Goal: Information Seeking & Learning: Find contact information

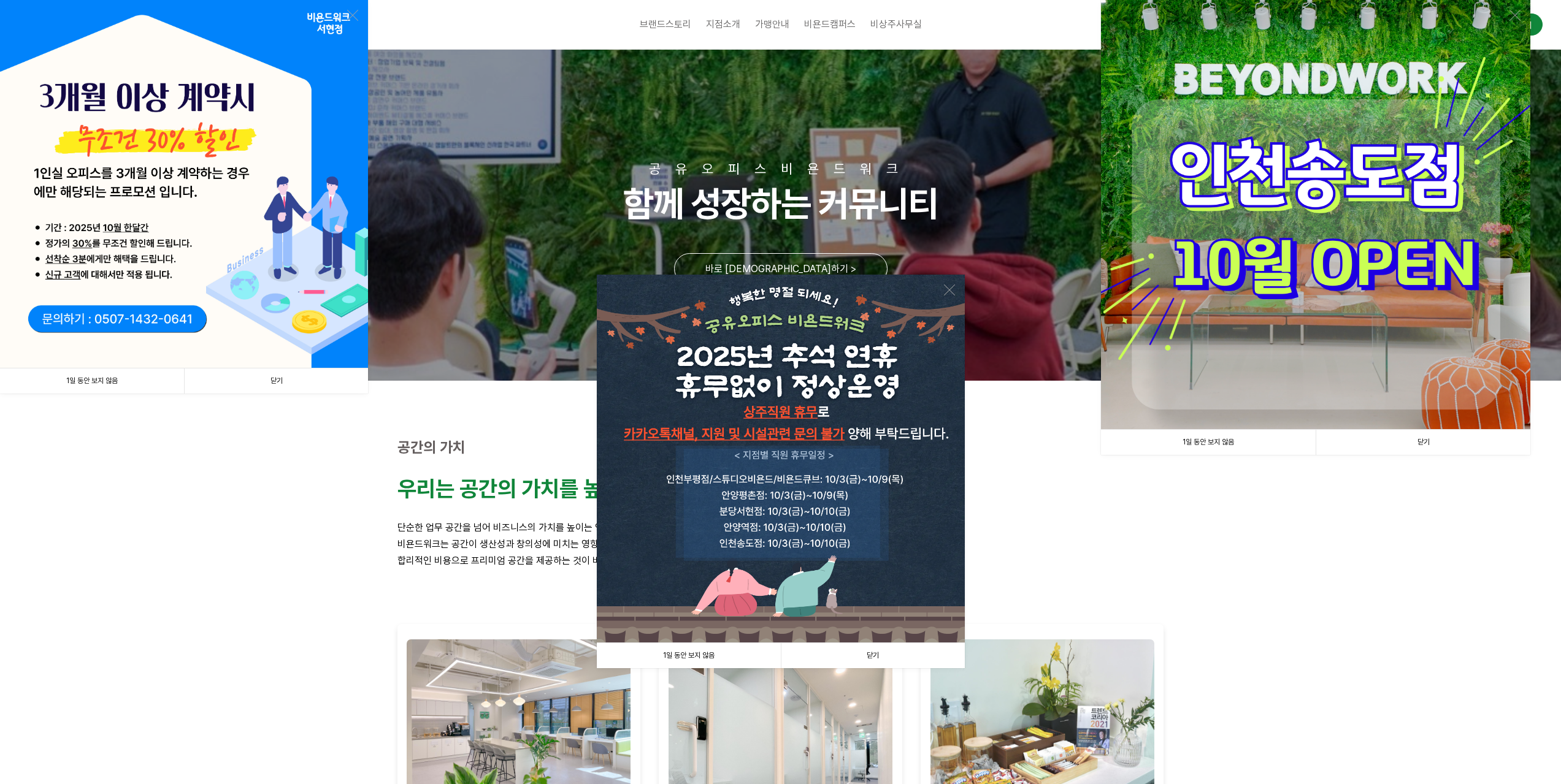
click at [274, 381] on link "닫기" at bounding box center [276, 381] width 184 height 25
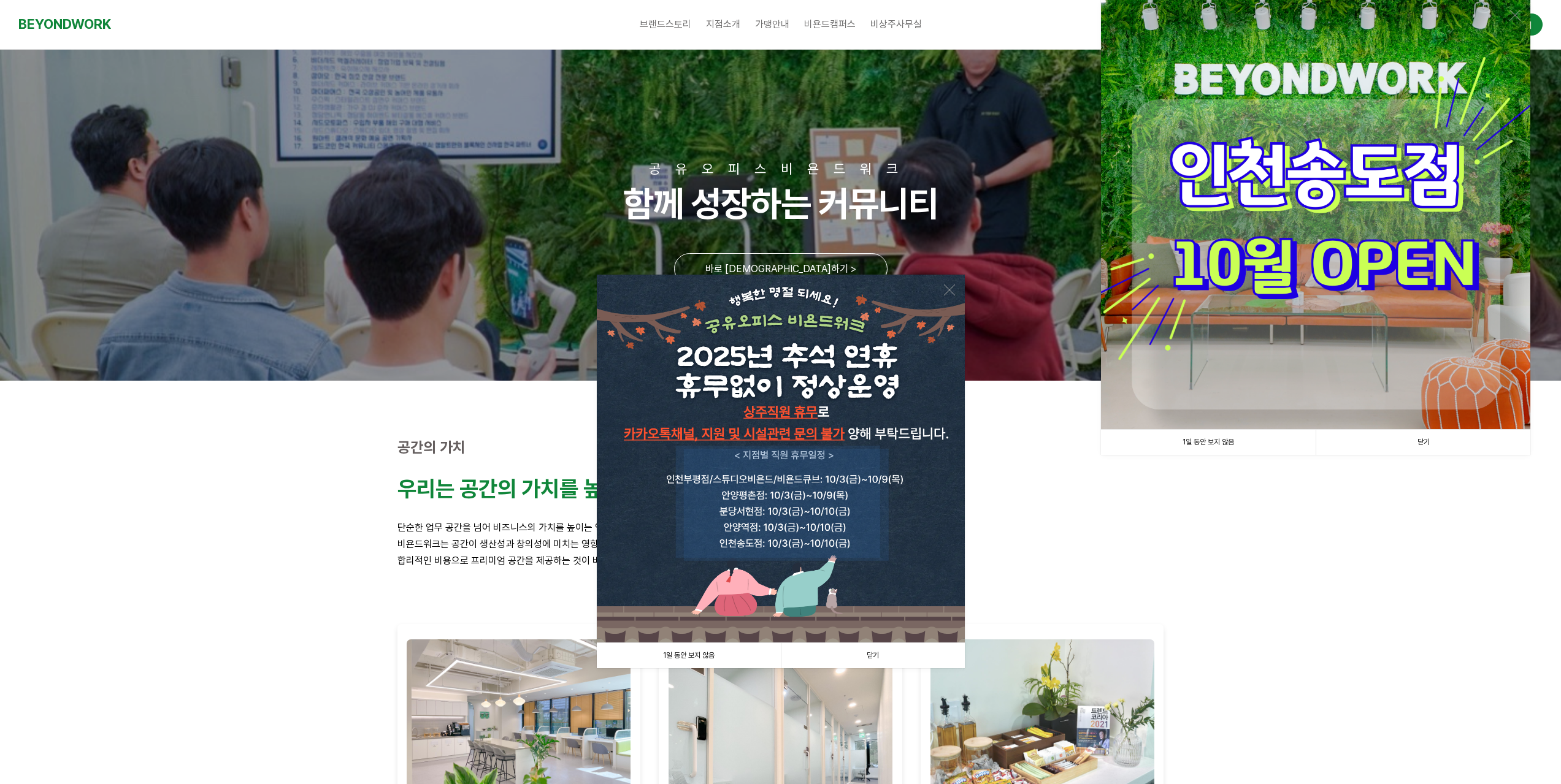
click at [883, 651] on link "닫기" at bounding box center [873, 656] width 184 height 25
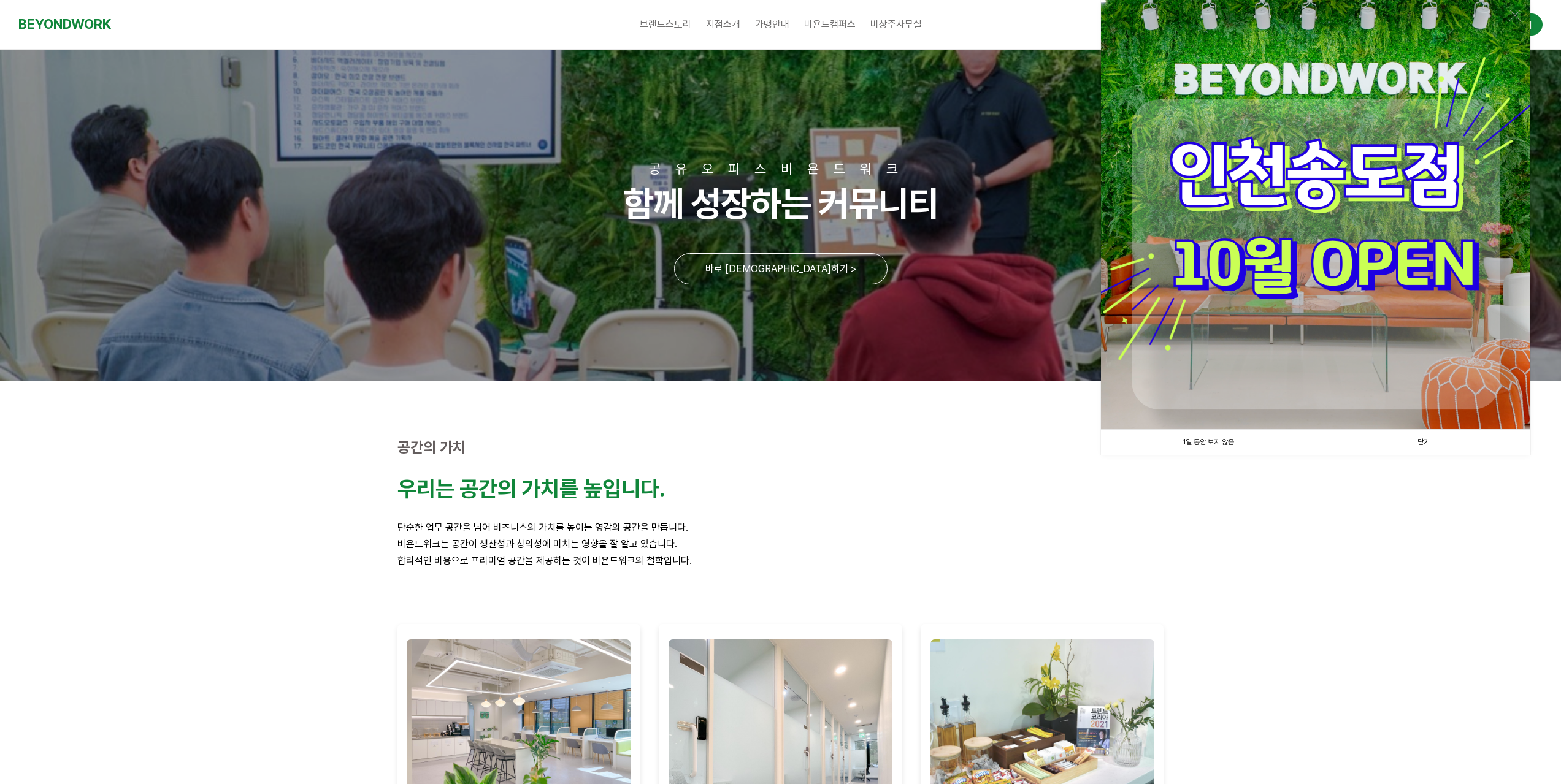
click at [1429, 446] on link "닫기" at bounding box center [1423, 442] width 215 height 25
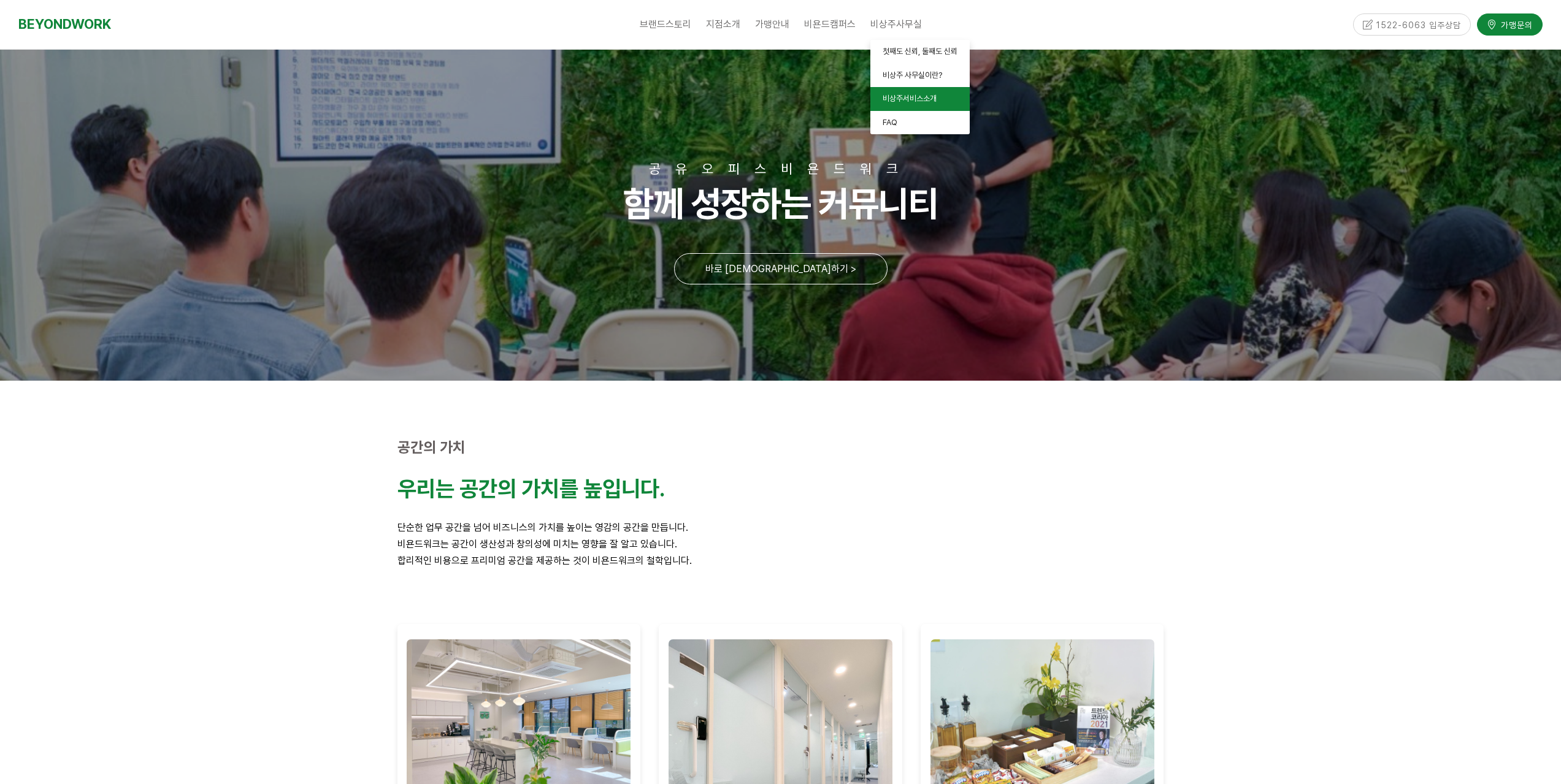
click at [903, 102] on span "비상주서비스소개" at bounding box center [909, 98] width 54 height 9
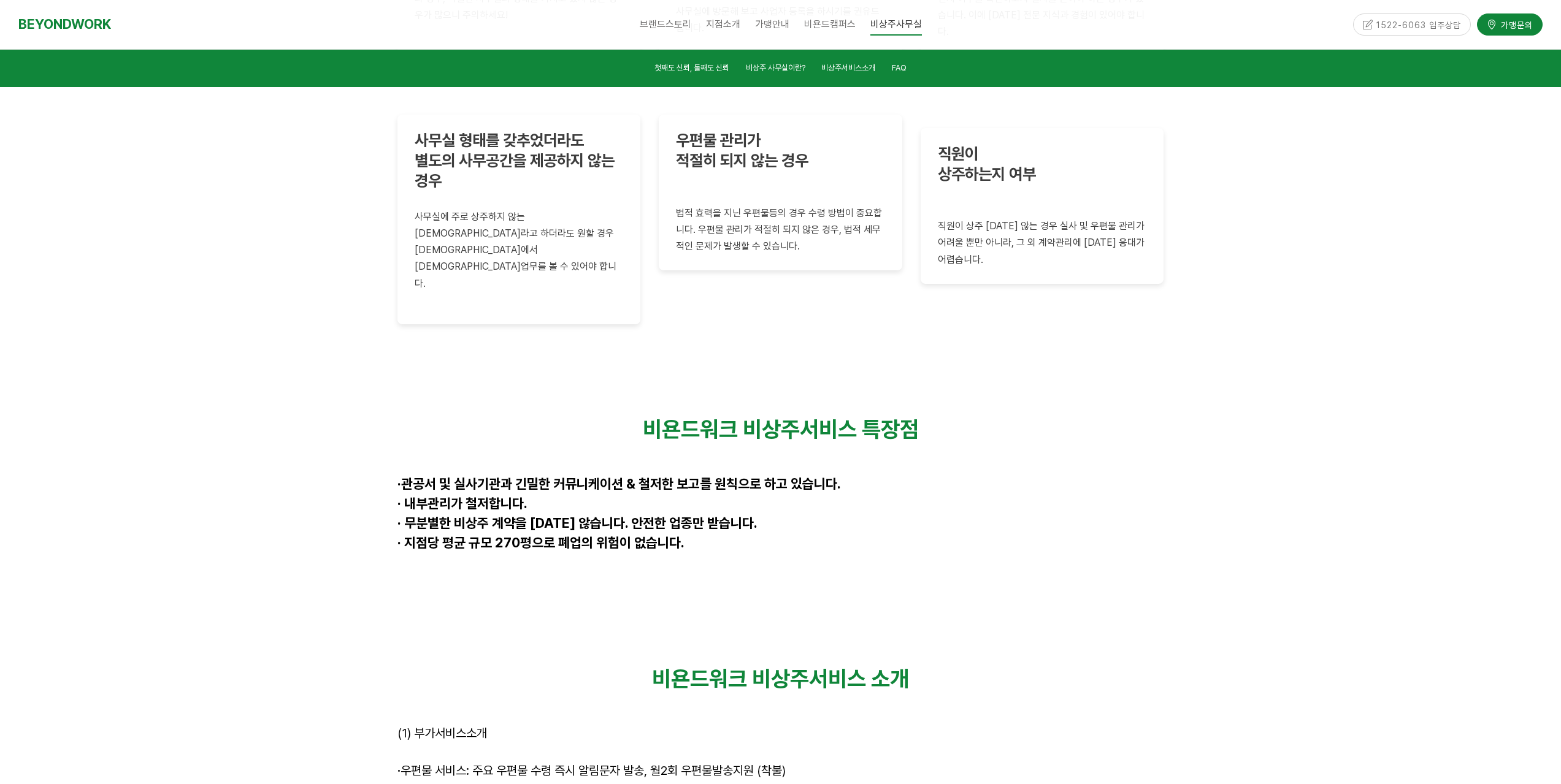
scroll to position [3095, 0]
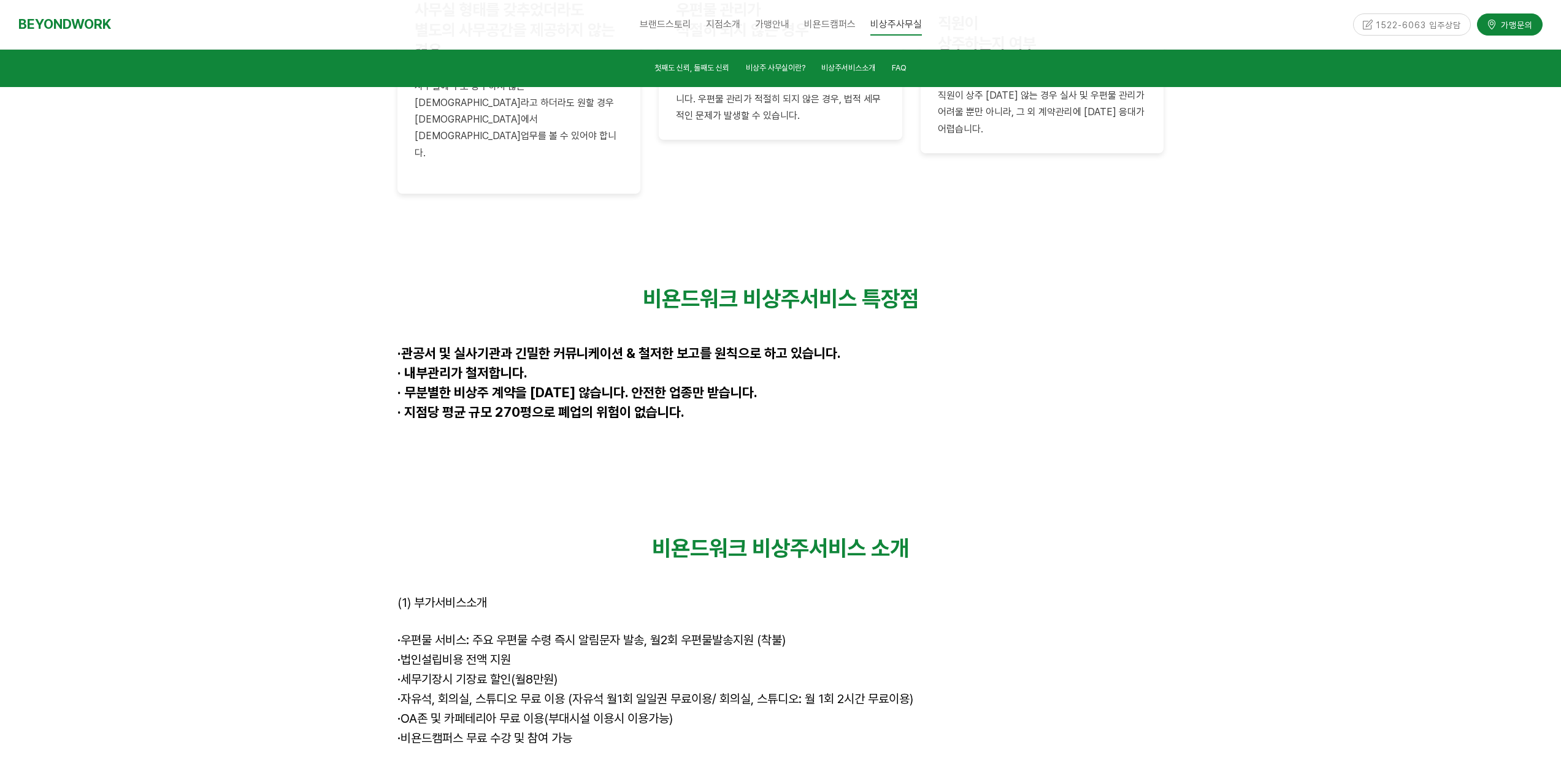
drag, startPoint x: 413, startPoint y: 509, endPoint x: 703, endPoint y: 539, distance: 291.5
click at [703, 539] on div "비욘드워크 비상주서비스 소개 (1) 부가서비스소개 · 우편물 서비스: 주요 우편물 수령 즉시 알림문자 발송, 월2회 우편물발송지원 (착불) ·…" at bounding box center [781, 671] width 767 height 273
click at [704, 671] on p "· 세무기장시 기장료 할인(월8만원)" at bounding box center [781, 681] width 767 height 19
drag, startPoint x: 594, startPoint y: 609, endPoint x: 436, endPoint y: 523, distance: 179.9
click at [436, 535] on div "비욘드워크 비상주서비스 소개 (1) 부가서비스소개 · 우편물 서비스: 주요 우편물 수령 즉시 알림문자 발송, 월2회 우편물발송지원 (착불) ·…" at bounding box center [781, 671] width 767 height 273
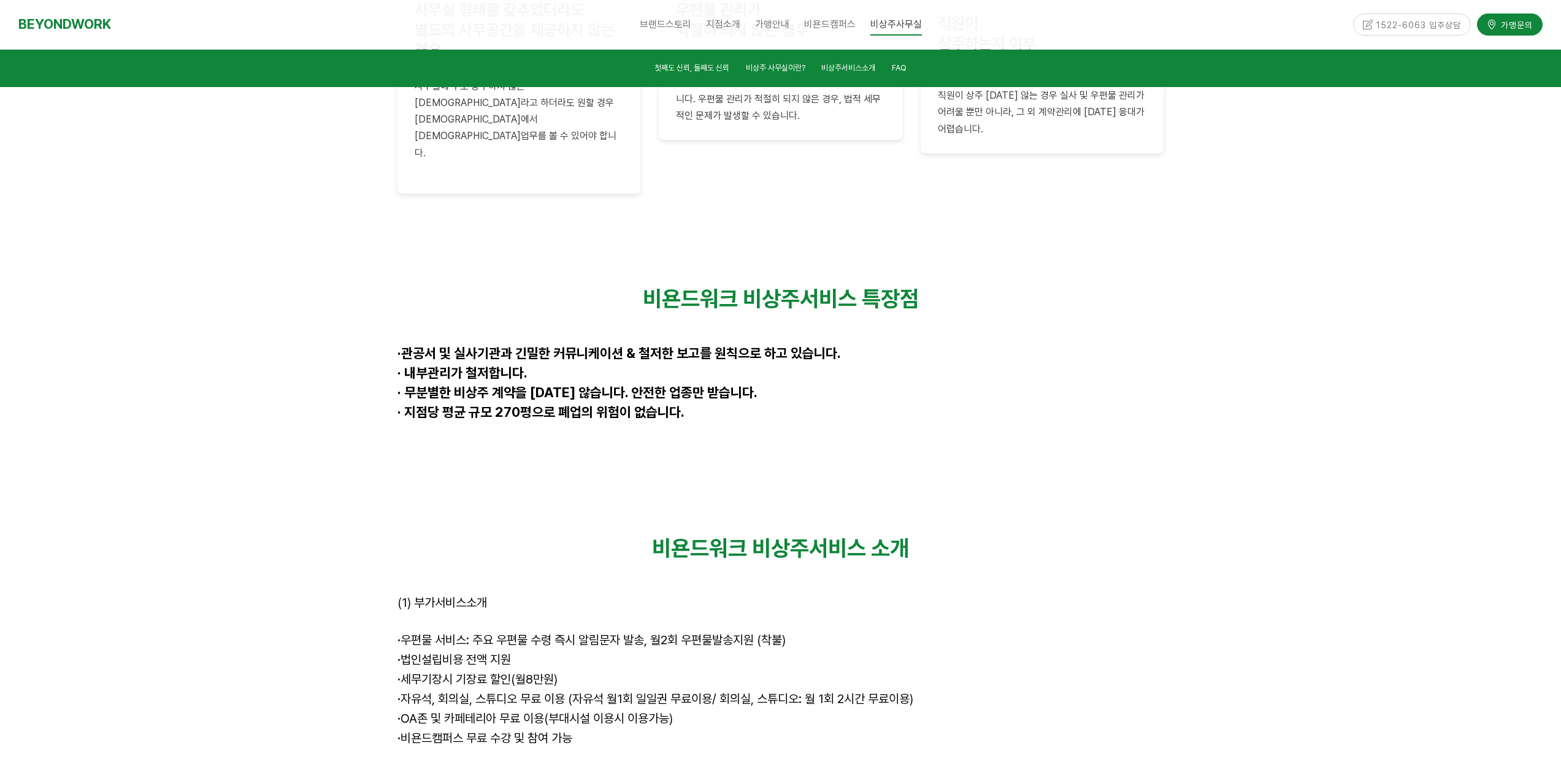
click at [436, 652] on span "· 법인설립비용 전액 지원" at bounding box center [454, 660] width 113 height 15
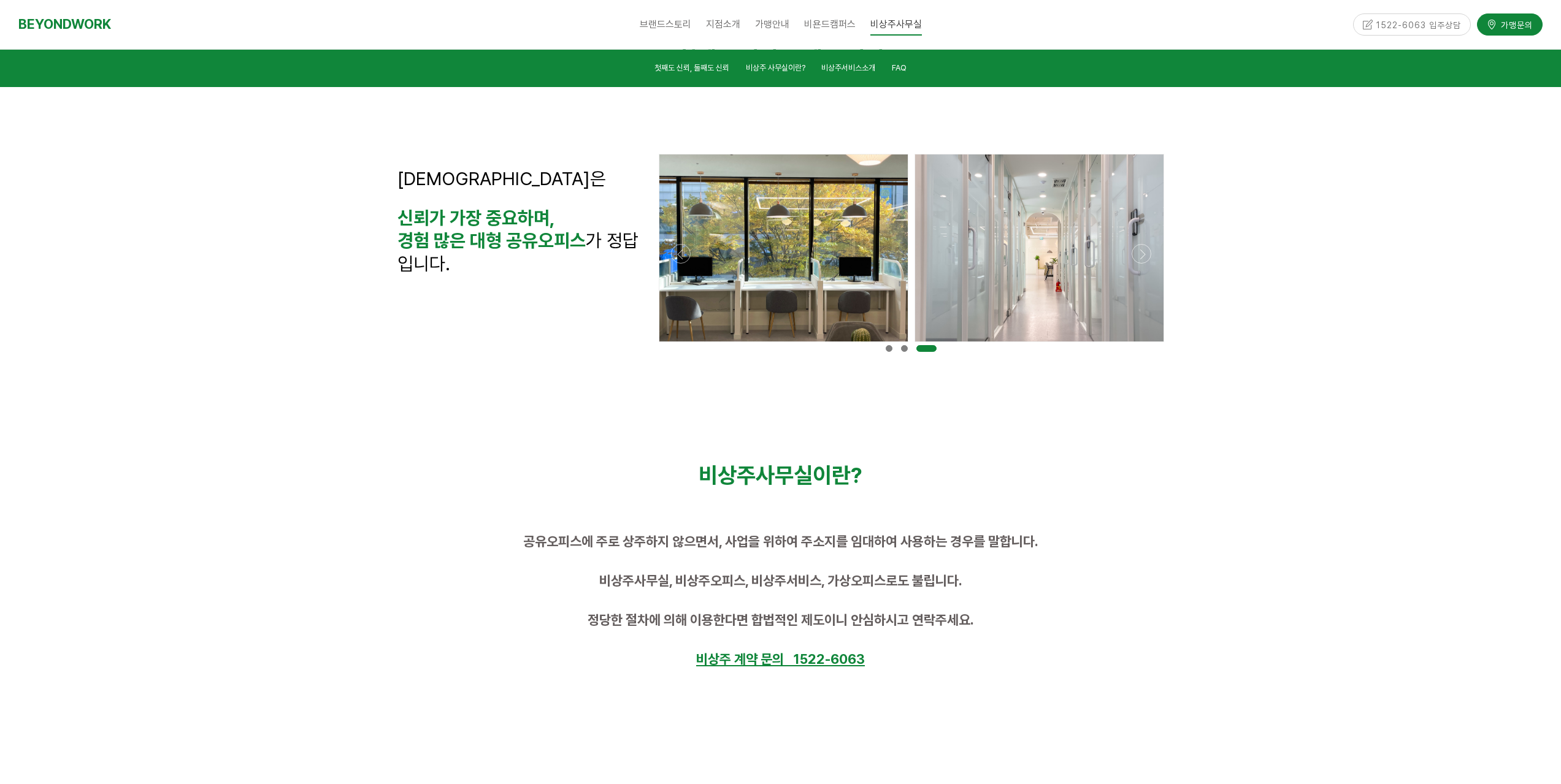
scroll to position [336, 0]
click at [1142, 346] on div at bounding box center [911, 346] width 511 height 0
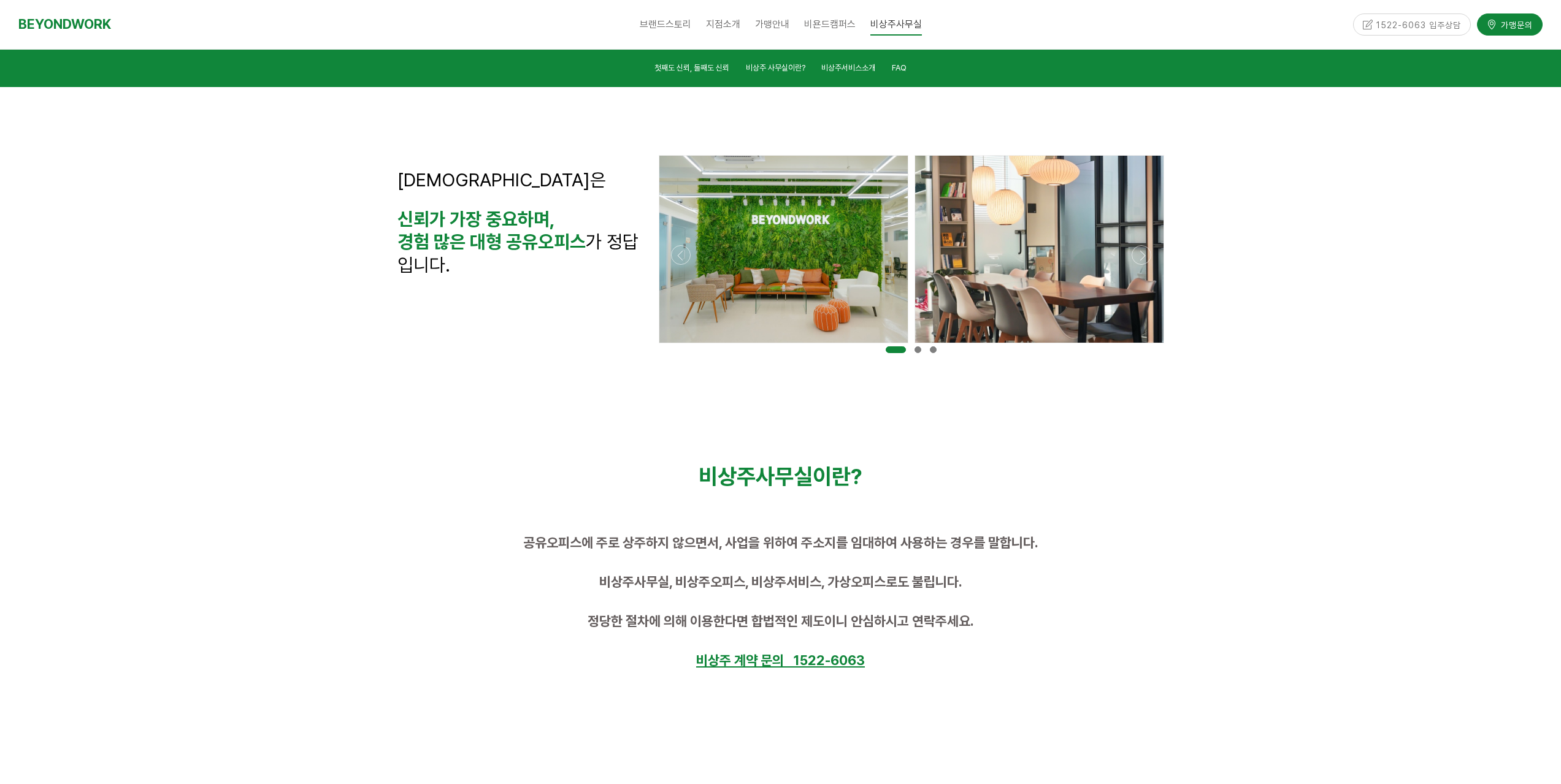
click at [1142, 346] on div at bounding box center [911, 346] width 511 height 0
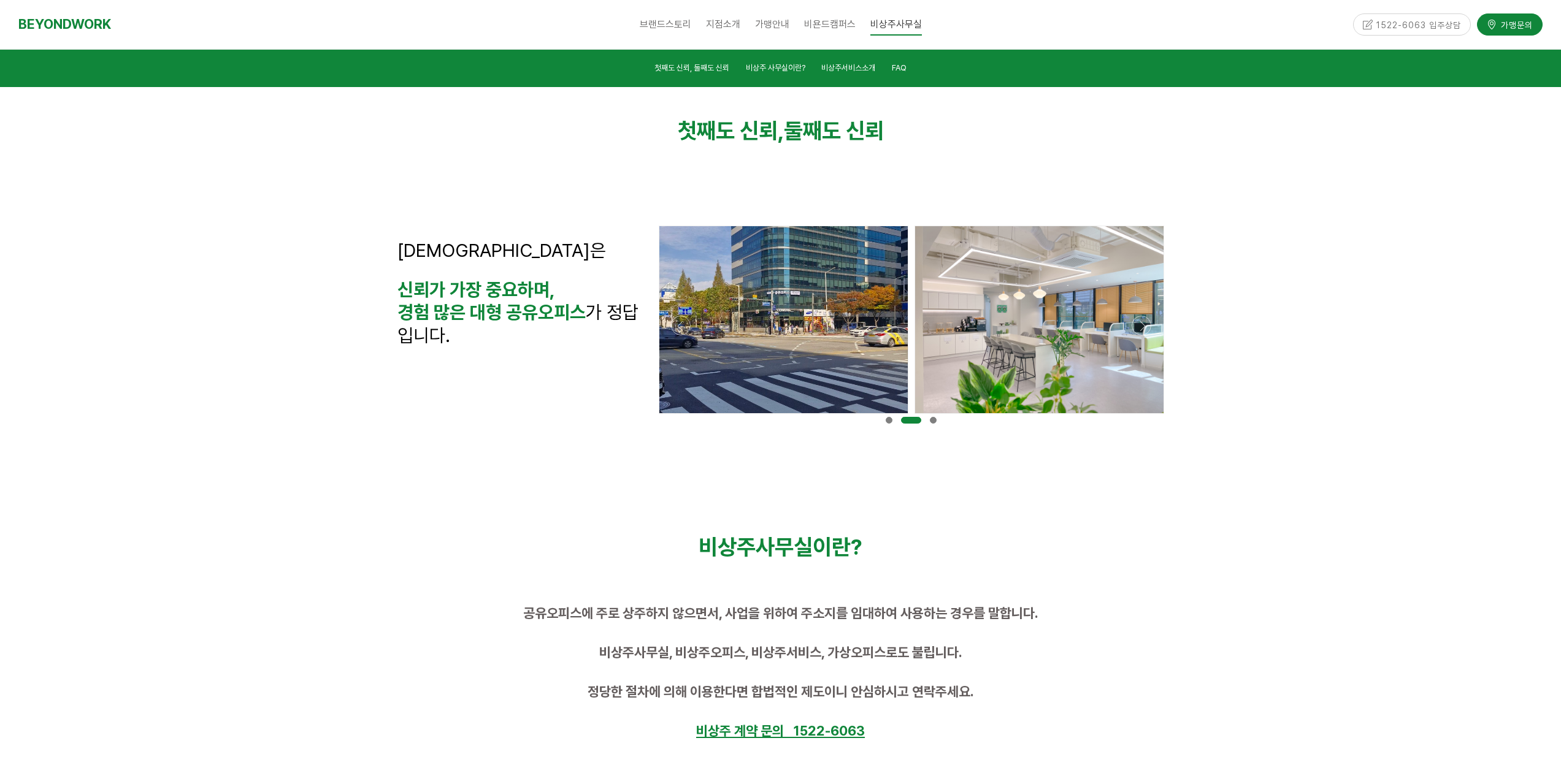
scroll to position [30, 0]
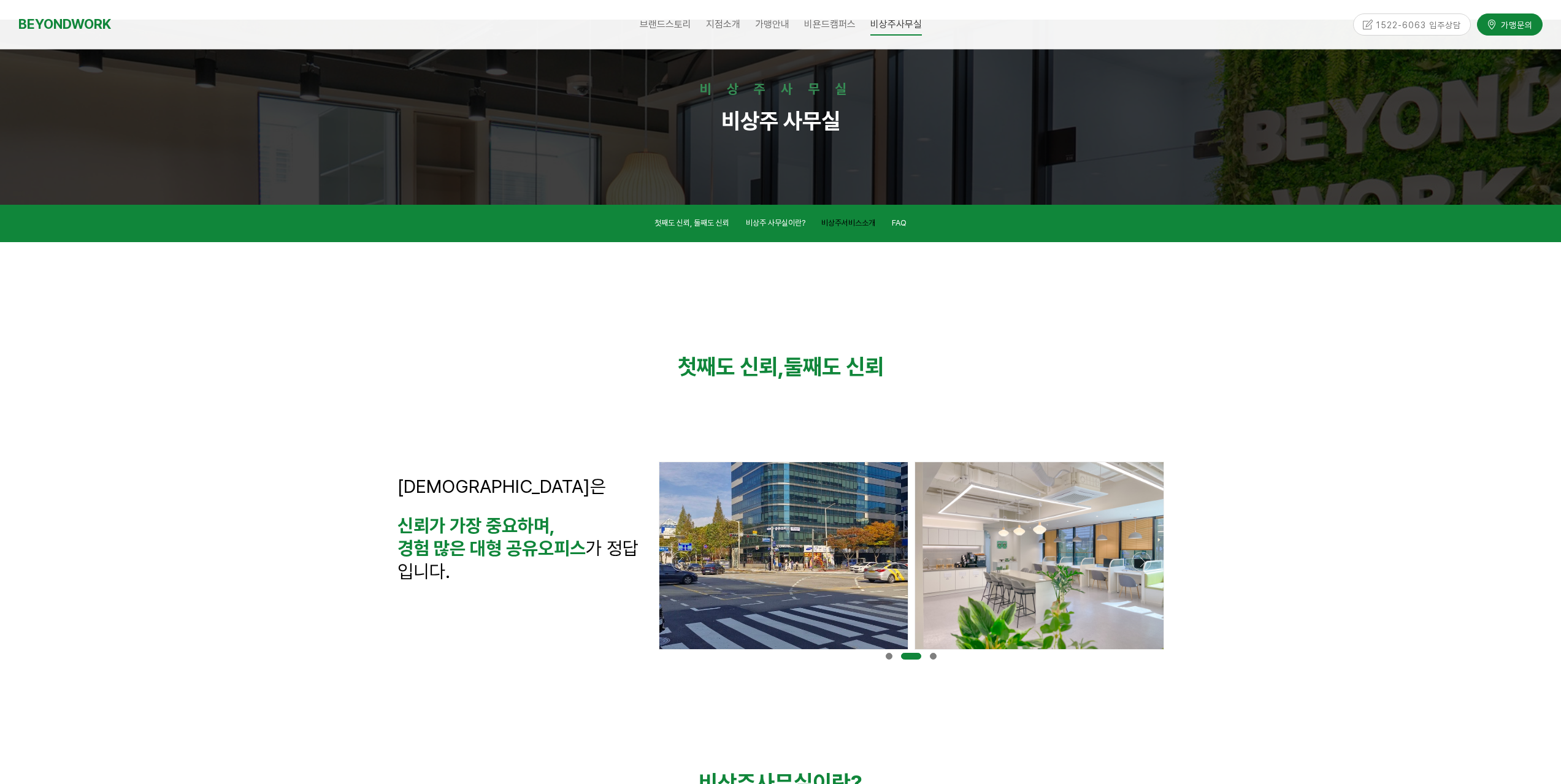
click at [873, 221] on span "비상주서비스소개" at bounding box center [848, 222] width 54 height 9
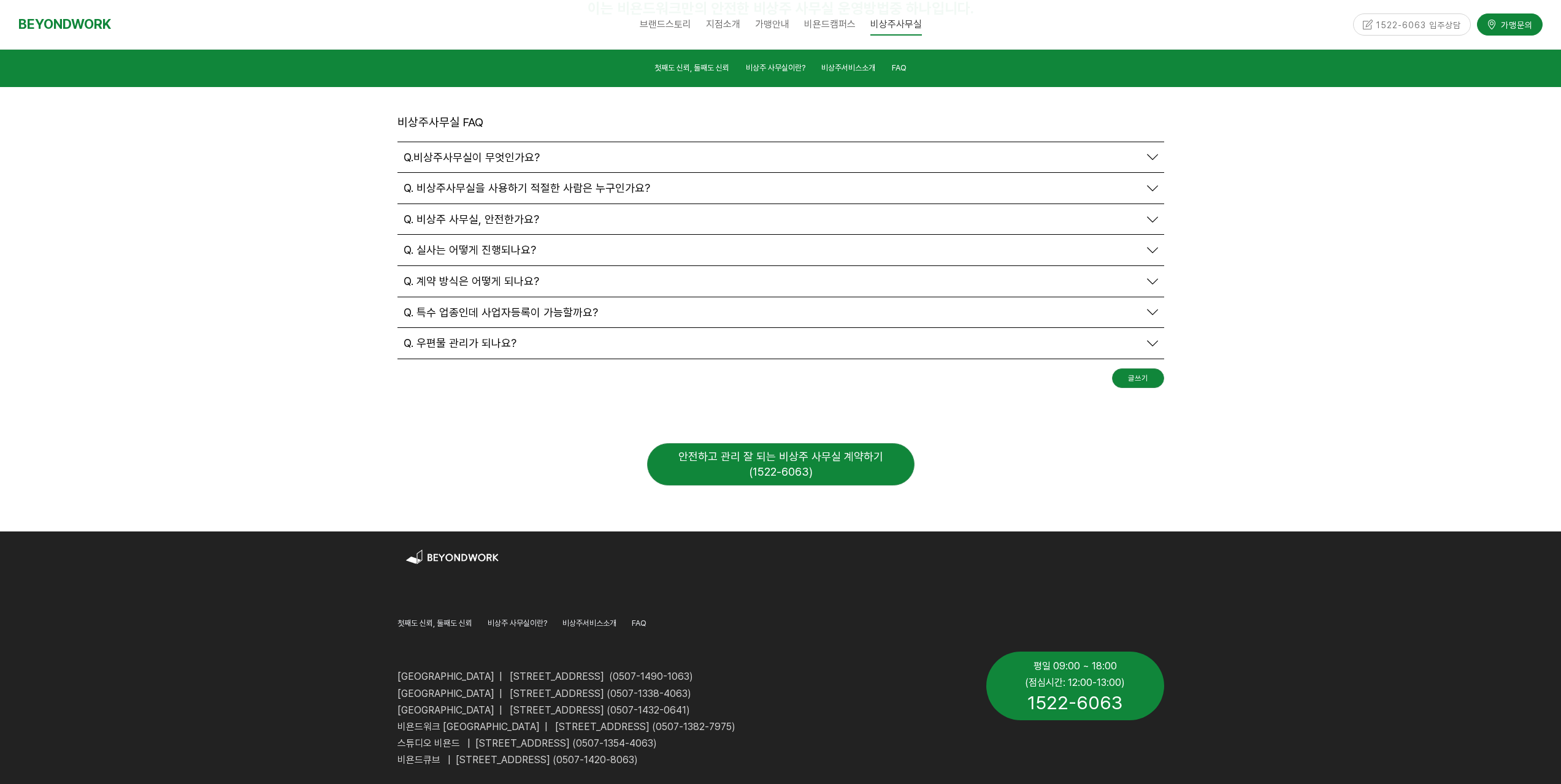
scroll to position [4323, 0]
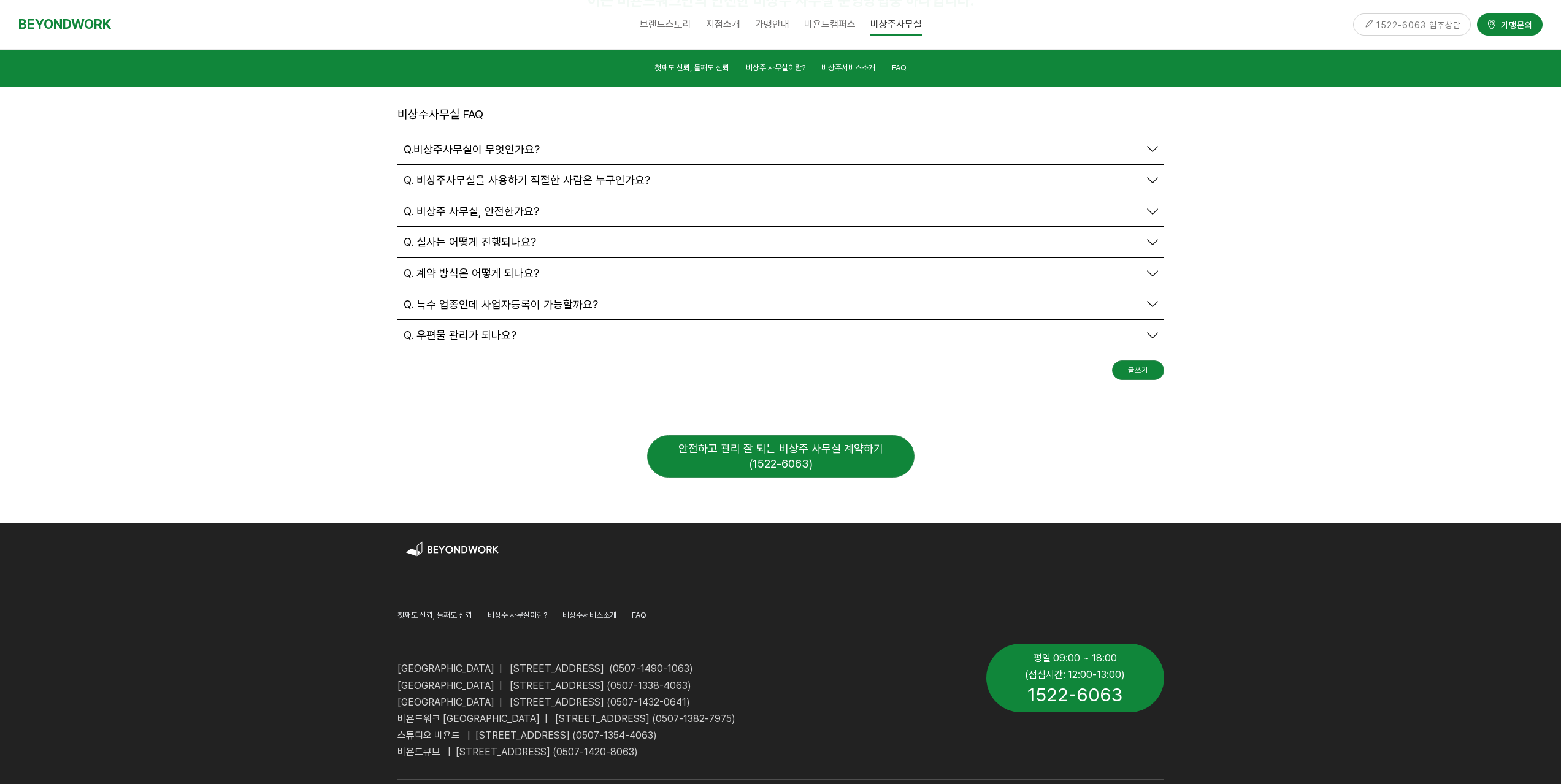
drag, startPoint x: 777, startPoint y: 551, endPoint x: 401, endPoint y: 547, distance: 376.0
click at [401, 677] on p "[GEOGRAPHIC_DATA] | [STREET_ADDRESS] (0507-1338-4063)" at bounding box center [683, 685] width 571 height 17
click at [639, 694] on p "[GEOGRAPHIC_DATA] | [STREET_ADDRESS] (0507-1432-0641)" at bounding box center [683, 702] width 571 height 17
drag, startPoint x: 784, startPoint y: 553, endPoint x: 393, endPoint y: 553, distance: 391.0
click at [393, 635] on div "비욘드워크 안양역점 | 경기도 안양시 만안구 324번길 14, 2층, 3층, 4층 (0507-1490-1063) 비욘드워크 안양평촌점 | 경기…" at bounding box center [683, 702] width 589 height 135
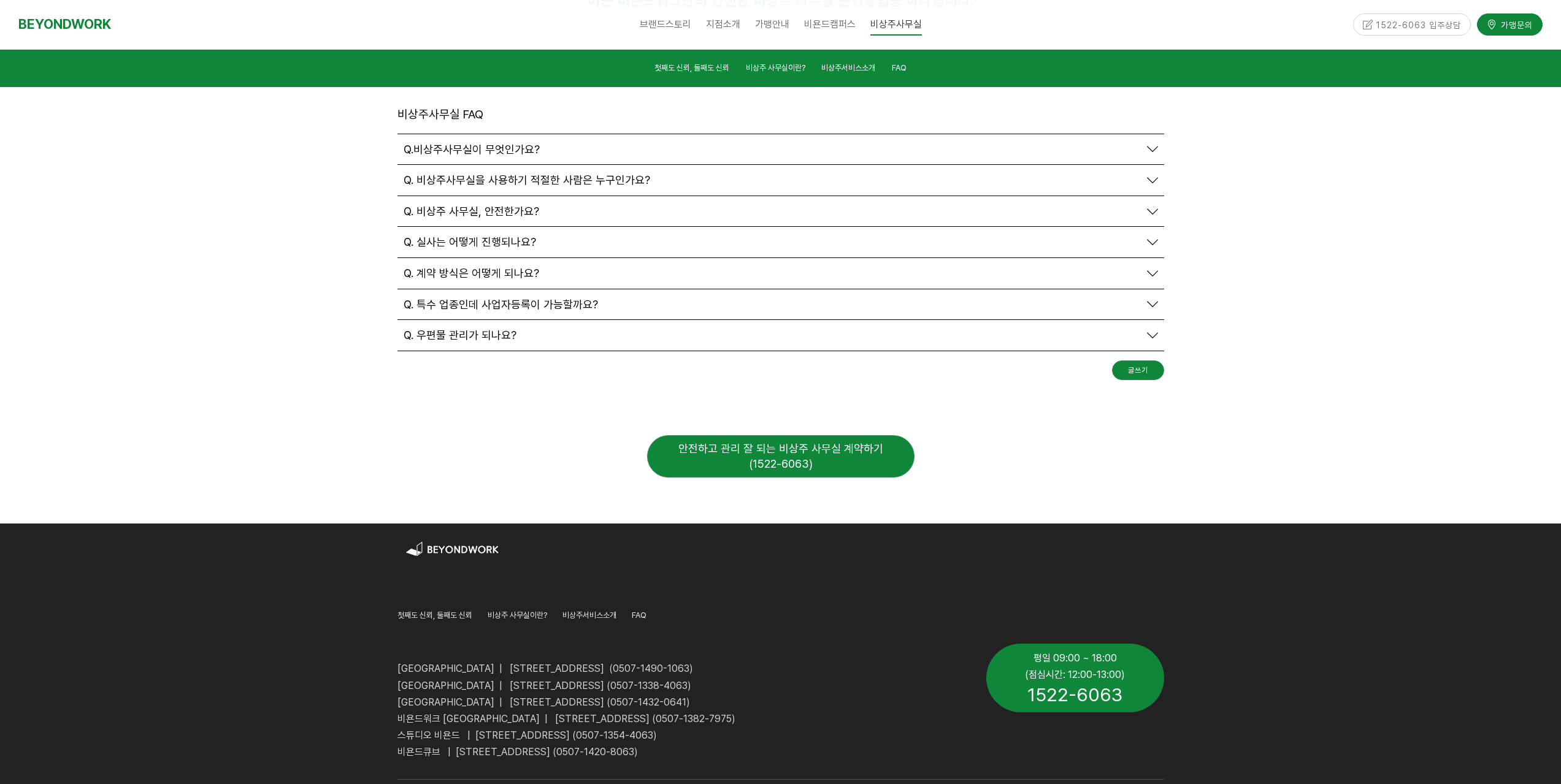
click at [398, 680] on span "[GEOGRAPHIC_DATA] | [STREET_ADDRESS] (0507-1338-4063)" at bounding box center [544, 685] width 294 height 11
drag, startPoint x: 398, startPoint y: 554, endPoint x: 464, endPoint y: 547, distance: 66.4
click at [464, 680] on span "[GEOGRAPHIC_DATA] | [STREET_ADDRESS] (0507-1338-4063)" at bounding box center [544, 685] width 294 height 11
click at [467, 680] on span "[GEOGRAPHIC_DATA] | [STREET_ADDRESS] (0507-1338-4063)" at bounding box center [544, 685] width 294 height 11
drag, startPoint x: 395, startPoint y: 549, endPoint x: 482, endPoint y: 551, distance: 87.0
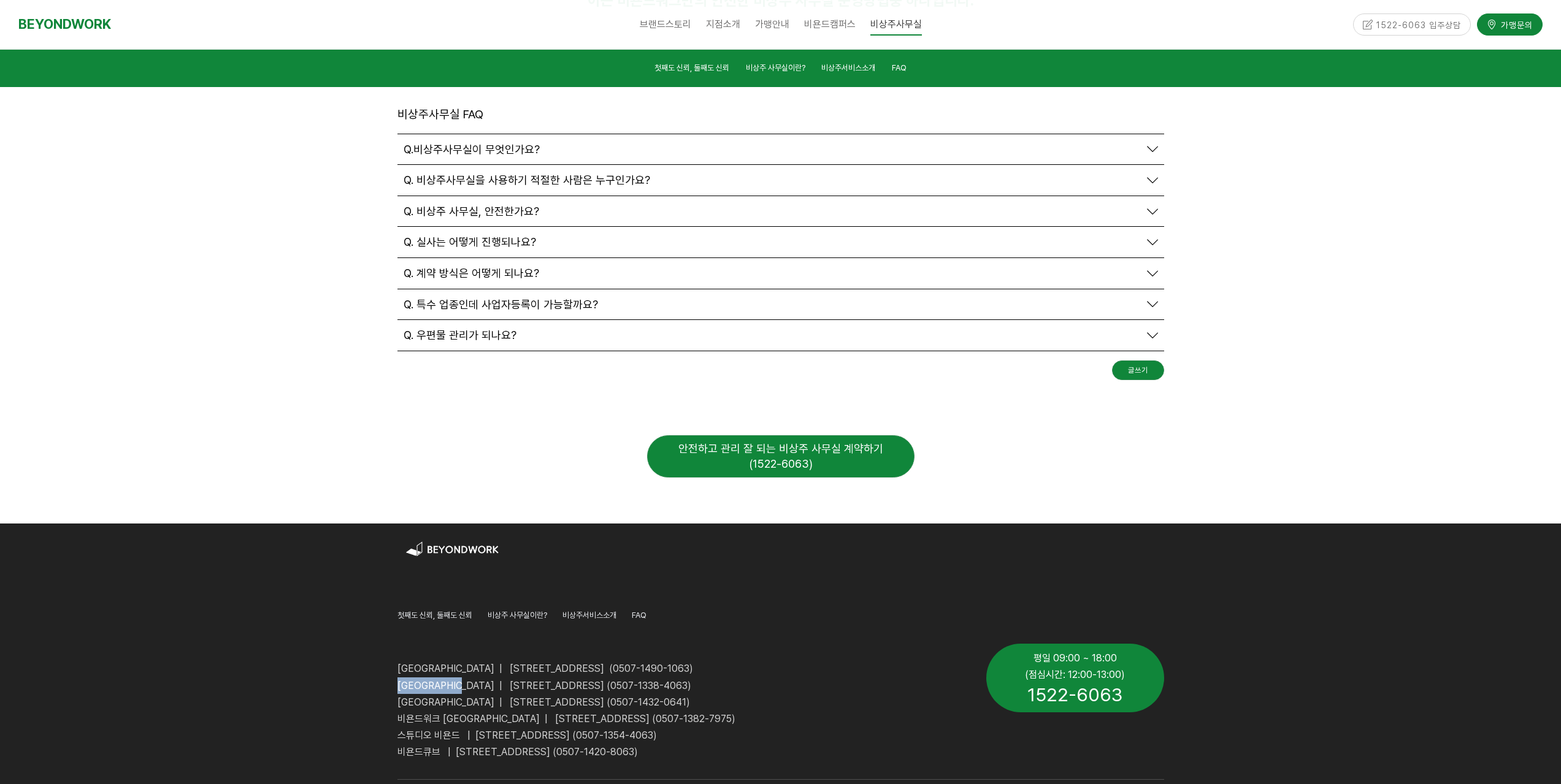
click at [482, 635] on div "[GEOGRAPHIC_DATA] | [STREET_ADDRESS] (0507-1490-1063) [GEOGRAPHIC_DATA] | [STRE…" at bounding box center [683, 702] width 589 height 135
click at [399, 680] on span "[GEOGRAPHIC_DATA] | [STREET_ADDRESS] (0507-1338-4063)" at bounding box center [544, 685] width 294 height 11
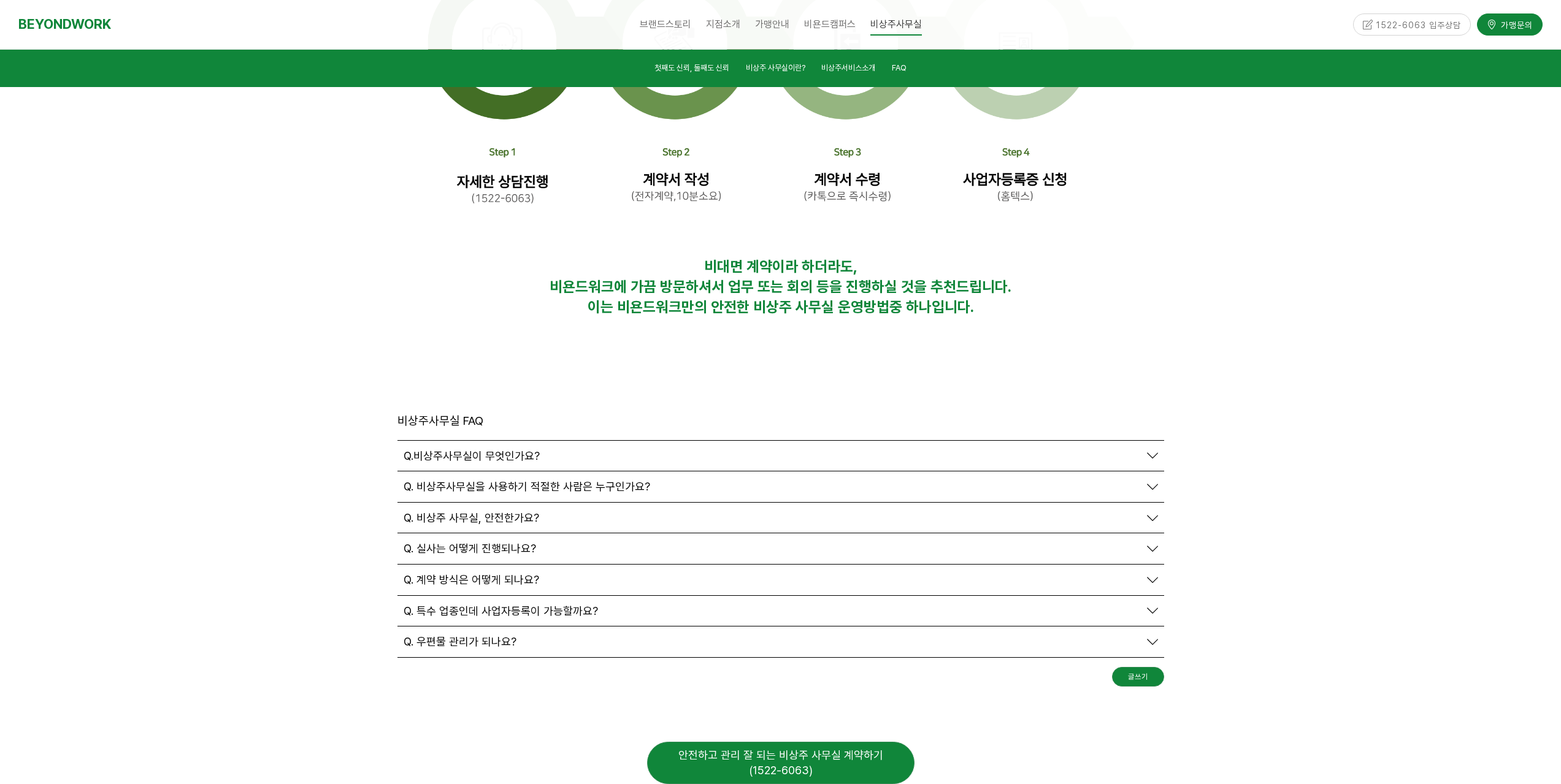
drag, startPoint x: 665, startPoint y: 428, endPoint x: 673, endPoint y: 433, distance: 9.4
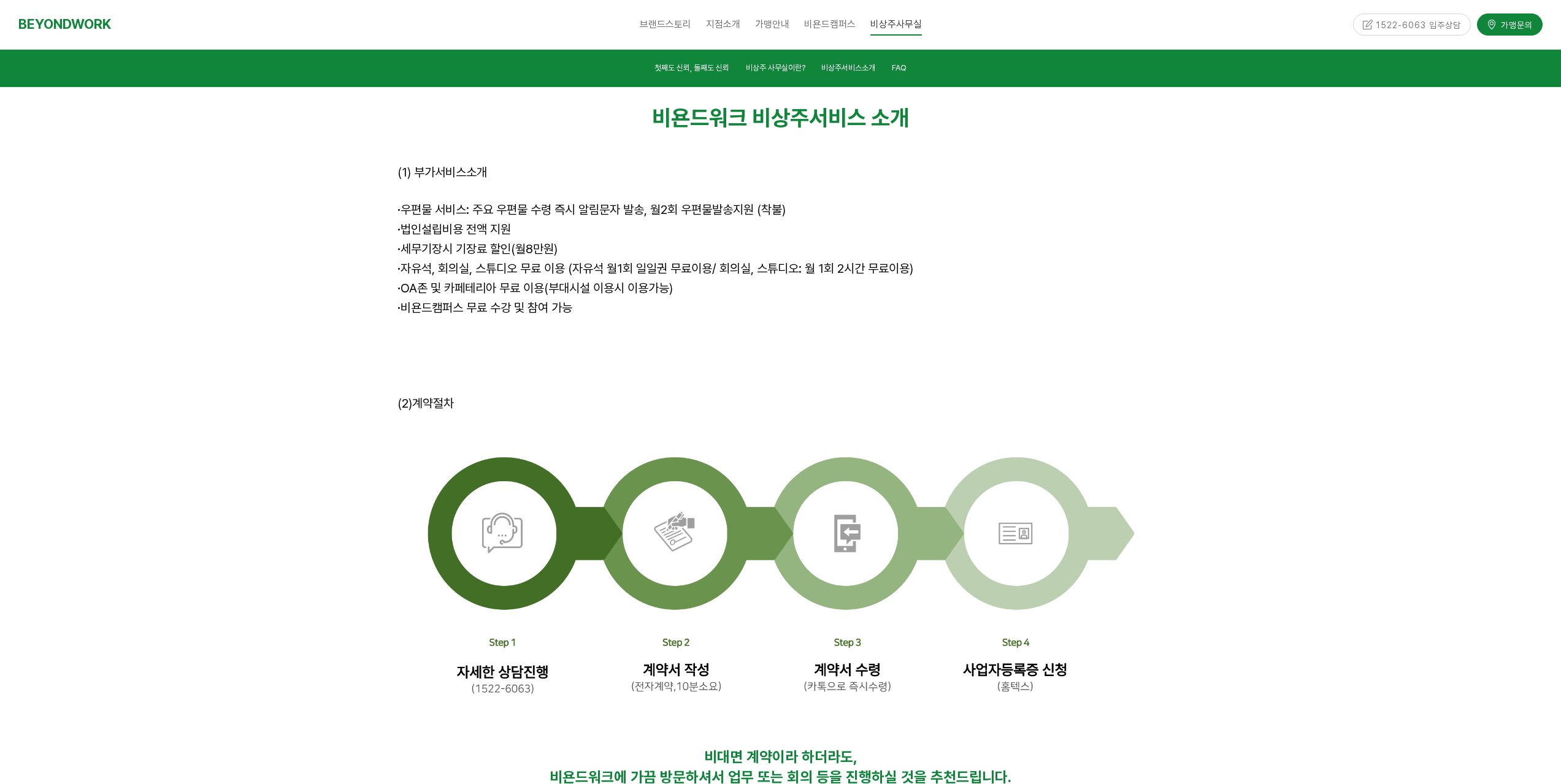
click at [291, 356] on div at bounding box center [780, 456] width 1561 height 795
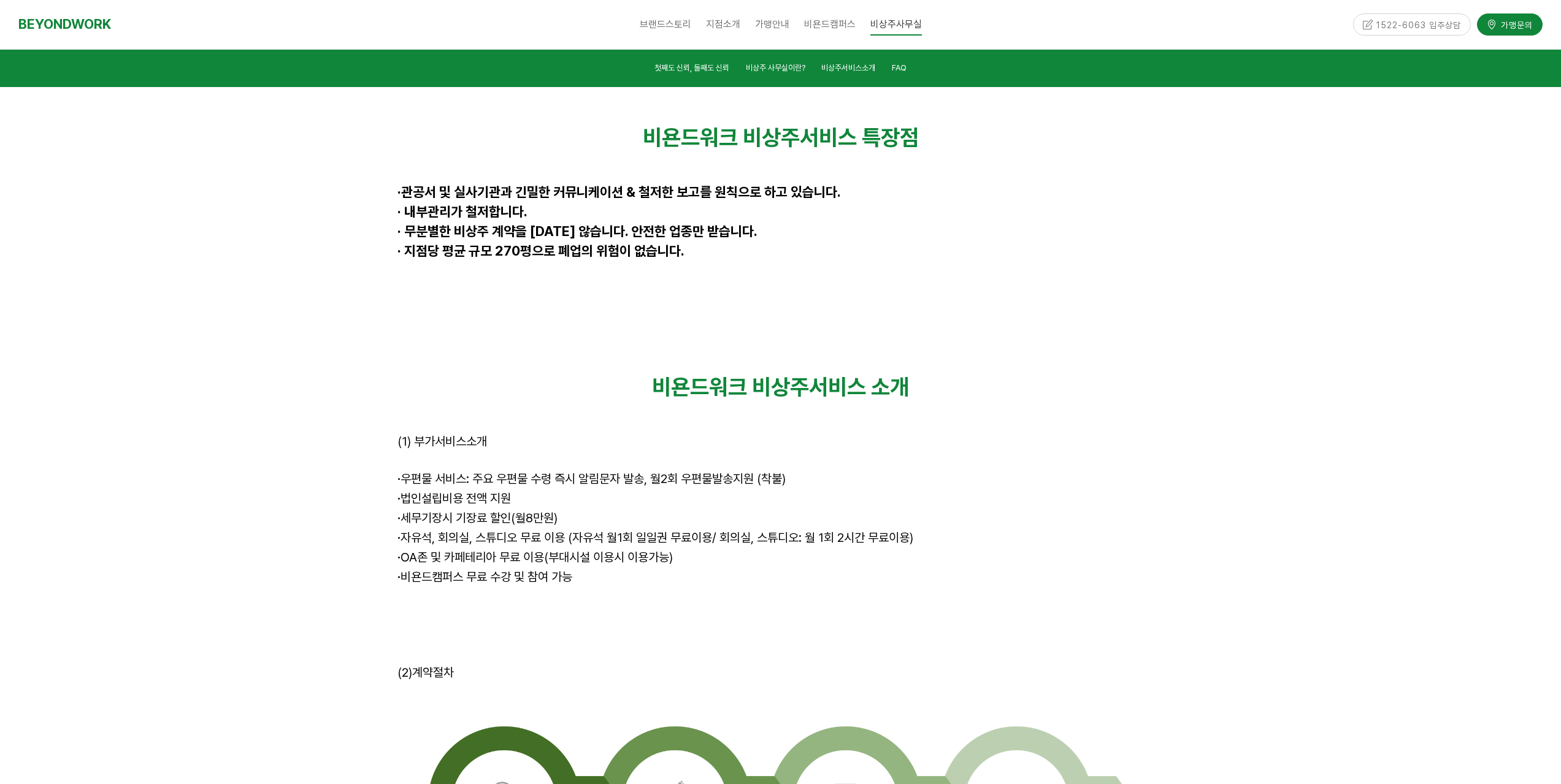
scroll to position [3220, 0]
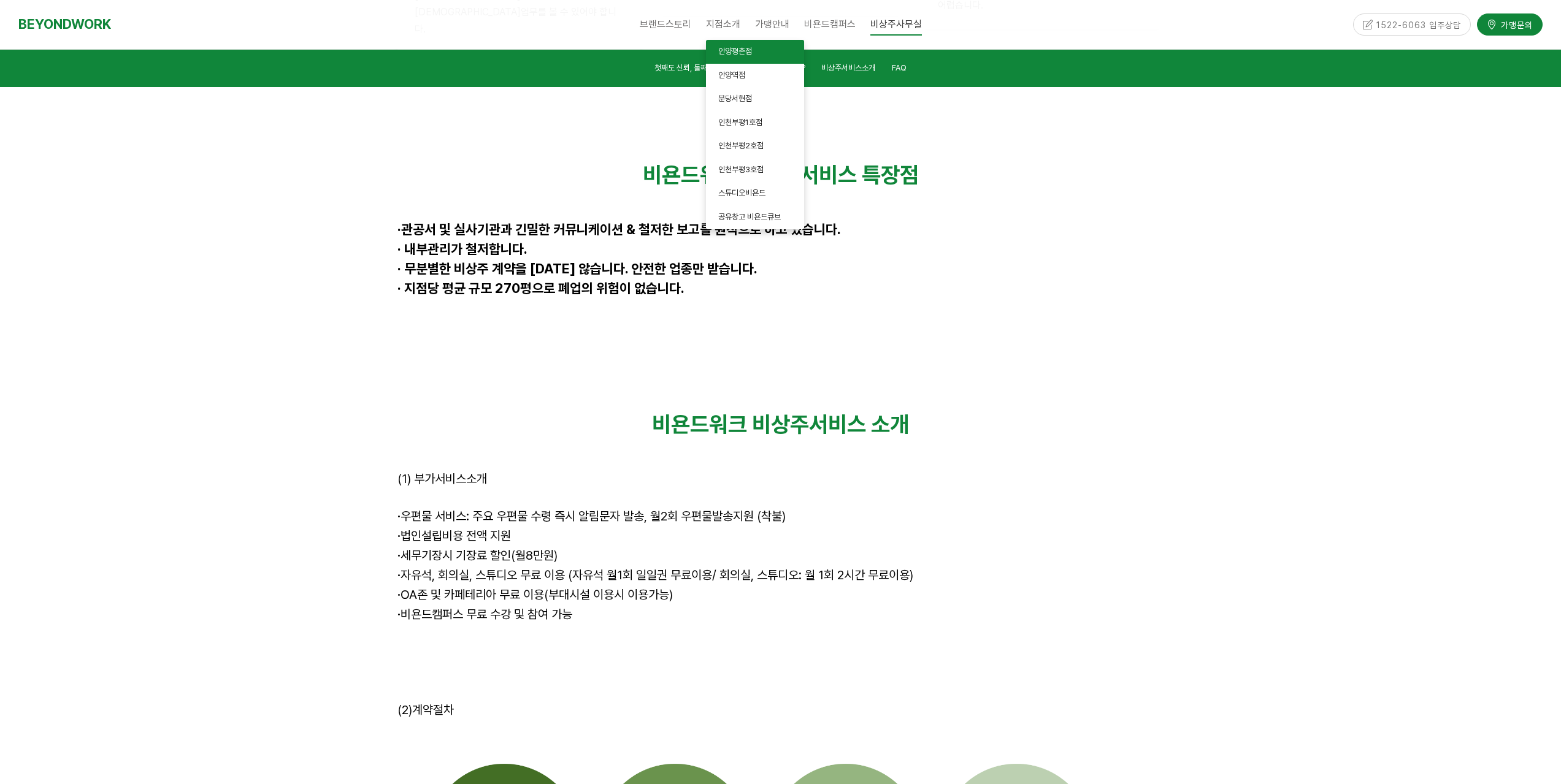
click at [726, 43] on link "안양평촌점" at bounding box center [754, 51] width 98 height 24
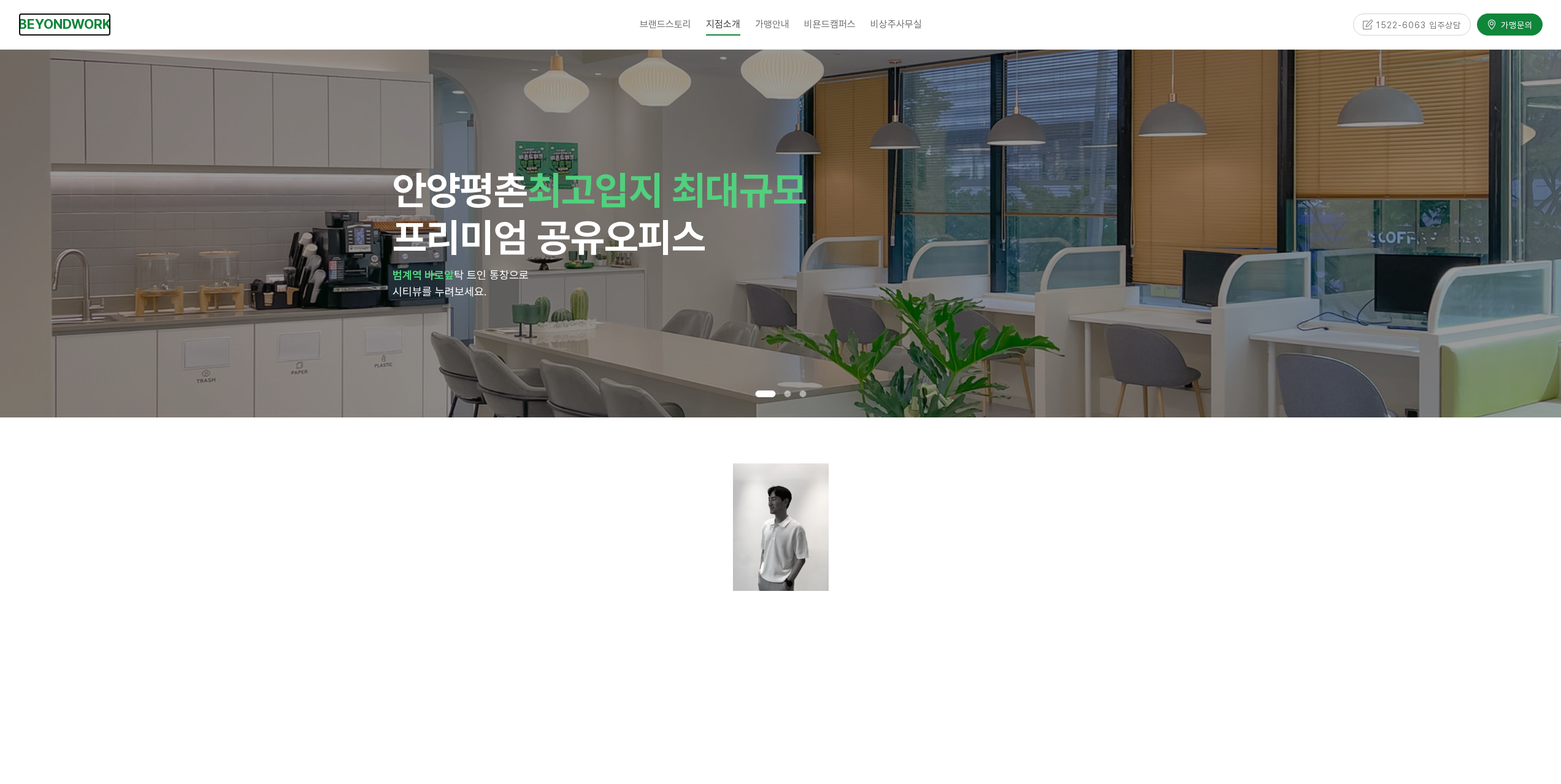
click at [57, 21] on link "BEYONDWORK" at bounding box center [64, 25] width 93 height 23
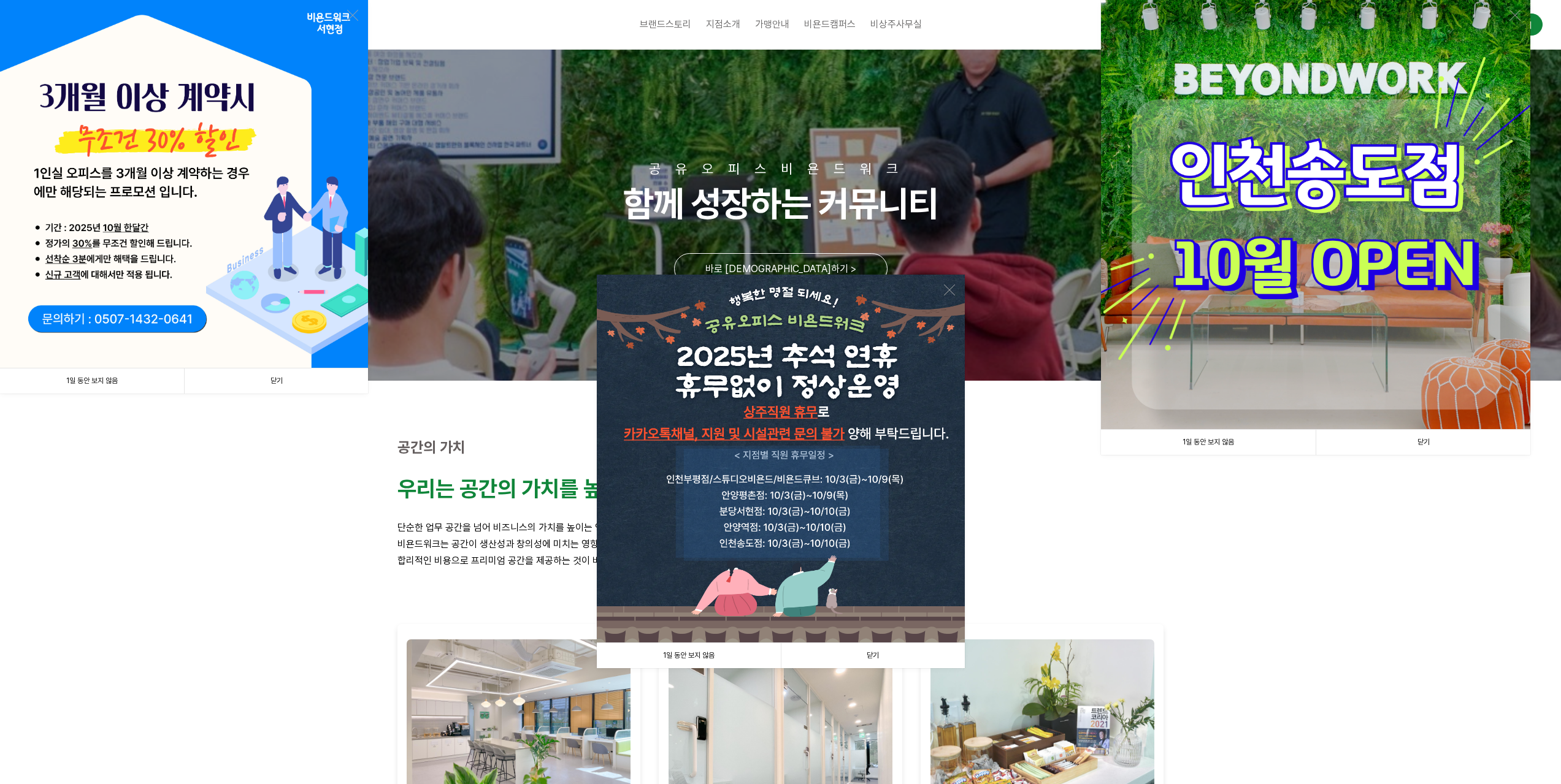
click at [872, 653] on link "닫기" at bounding box center [873, 656] width 184 height 25
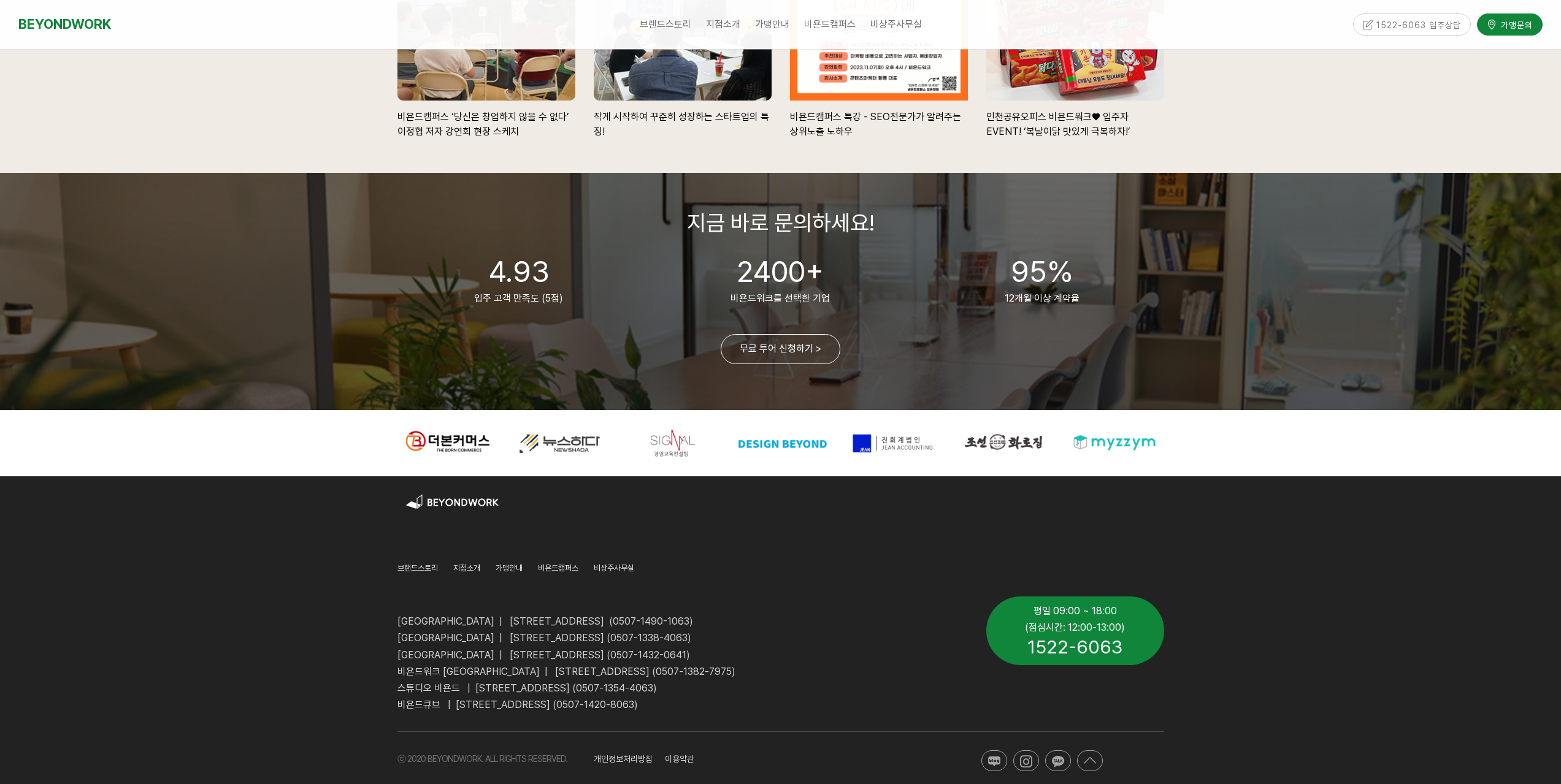
scroll to position [2750, 0]
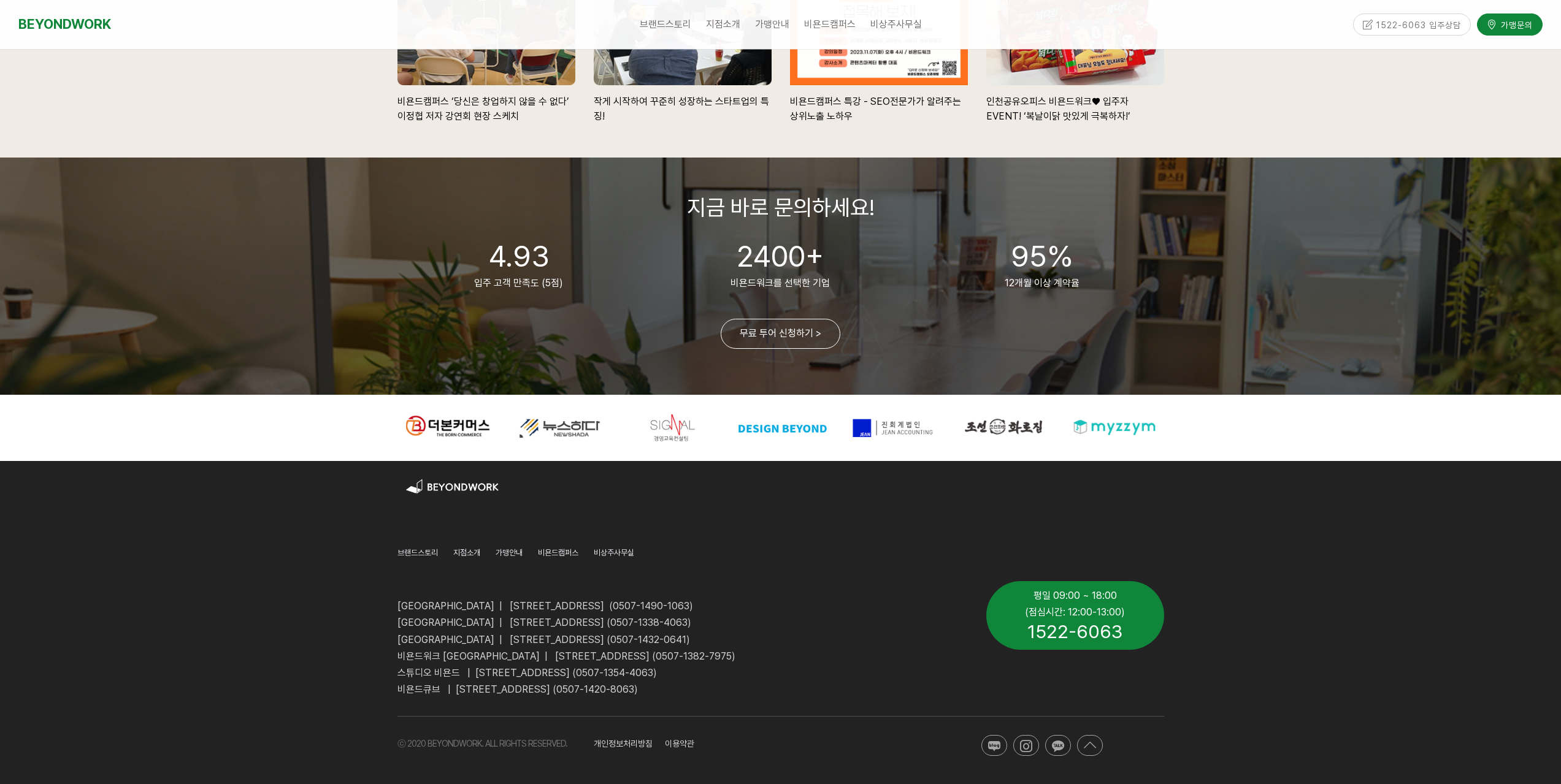
drag, startPoint x: 500, startPoint y: 623, endPoint x: 774, endPoint y: 625, distance: 274.0
click at [692, 625] on span "[GEOGRAPHIC_DATA] | [STREET_ADDRESS] (0507-1338-4063)" at bounding box center [544, 622] width 294 height 11
click at [598, 622] on span "[GEOGRAPHIC_DATA] | [STREET_ADDRESS] (0507-1338-4063)" at bounding box center [544, 622] width 294 height 11
drag, startPoint x: 395, startPoint y: 607, endPoint x: 775, endPoint y: 622, distance: 380.3
click at [776, 622] on div "[GEOGRAPHIC_DATA] | [STREET_ADDRESS] (0507-1490-1063) [GEOGRAPHIC_DATA] | [STRE…" at bounding box center [683, 639] width 589 height 135
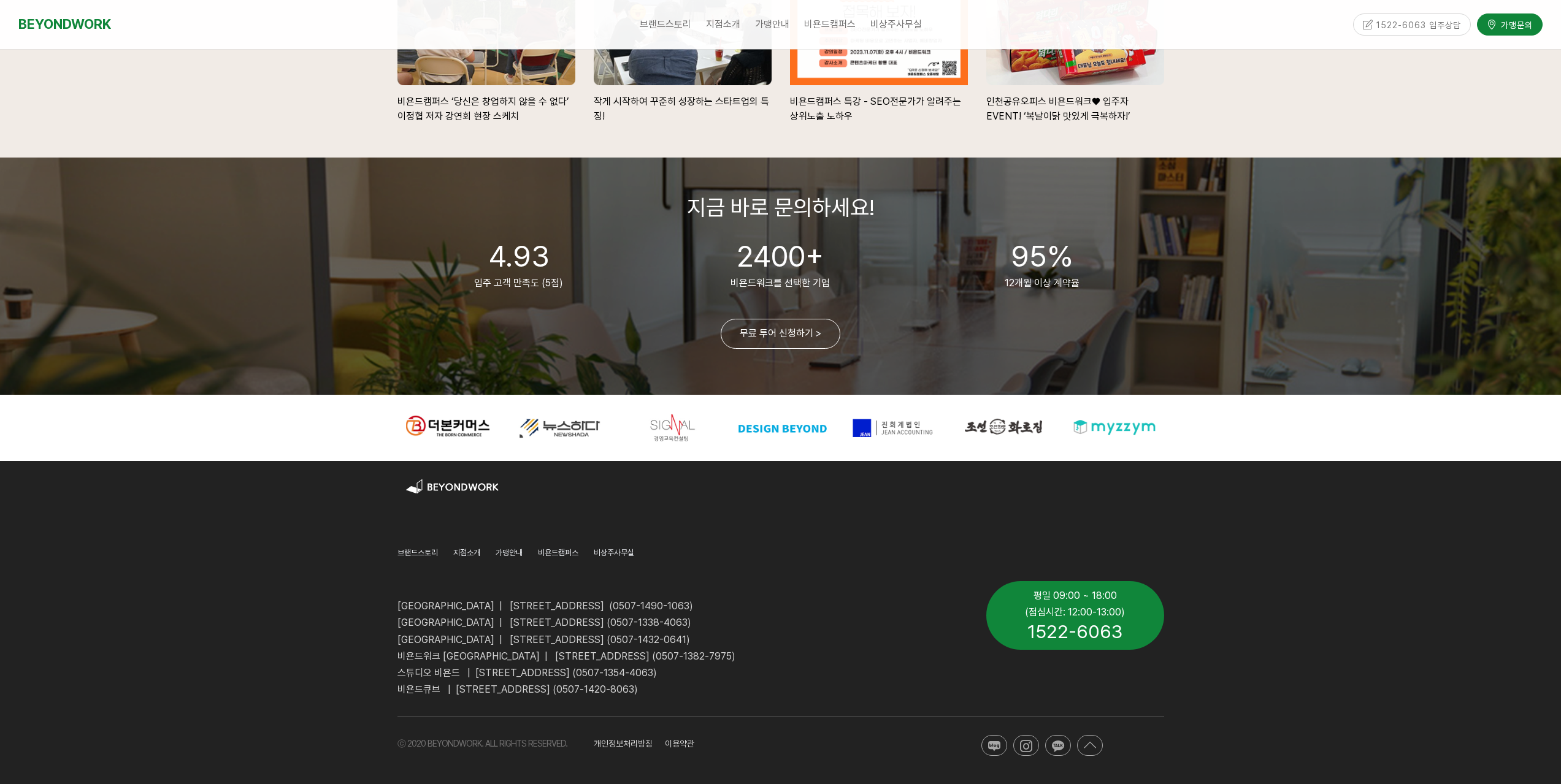
drag, startPoint x: 100, startPoint y: 611, endPoint x: 68, endPoint y: 633, distance: 38.8
click at [100, 611] on div at bounding box center [780, 622] width 1561 height 323
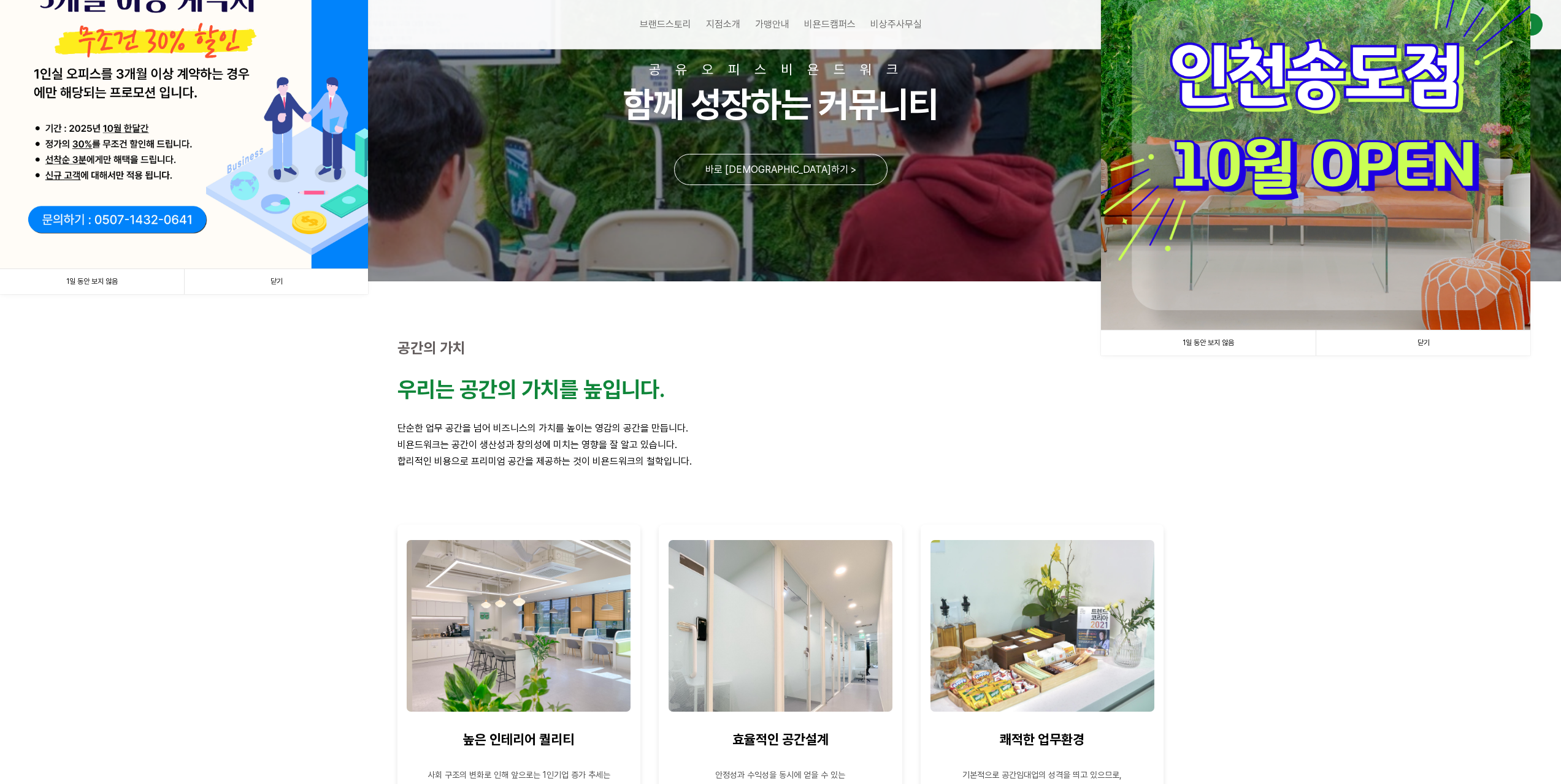
scroll to position [0, 0]
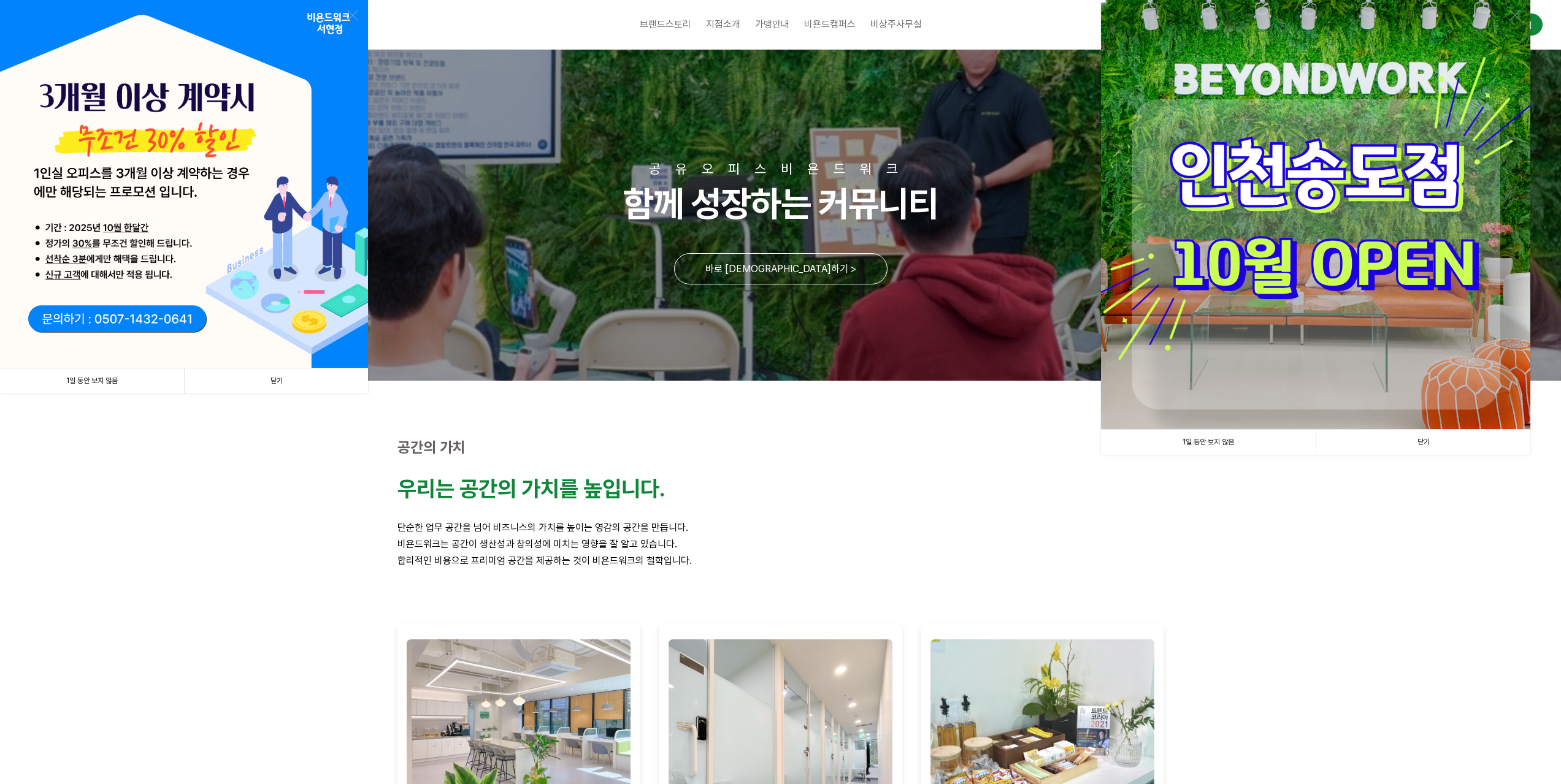
click at [1423, 434] on link "닫기" at bounding box center [1423, 442] width 215 height 25
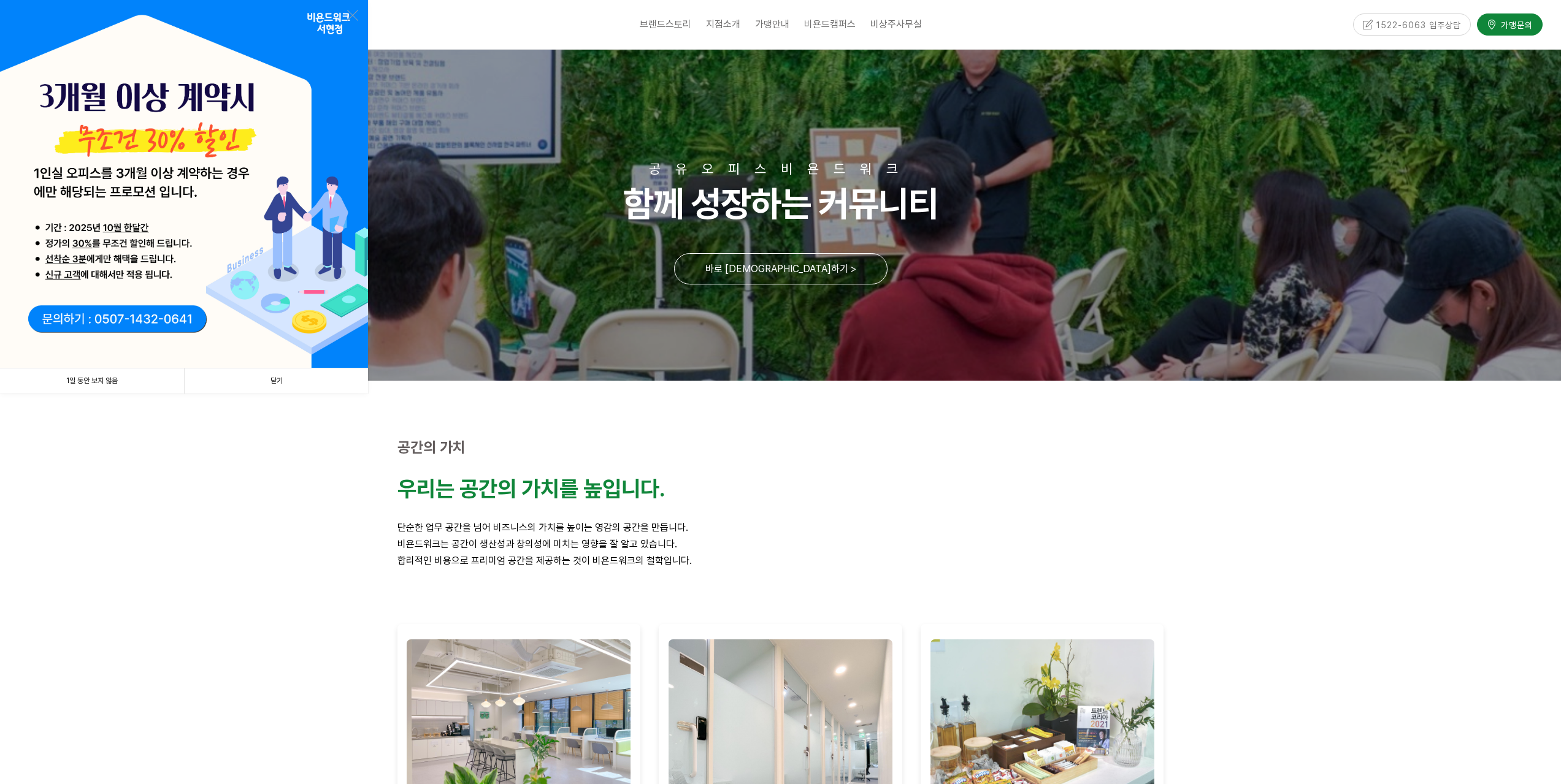
click at [277, 373] on link "닫기" at bounding box center [276, 381] width 184 height 25
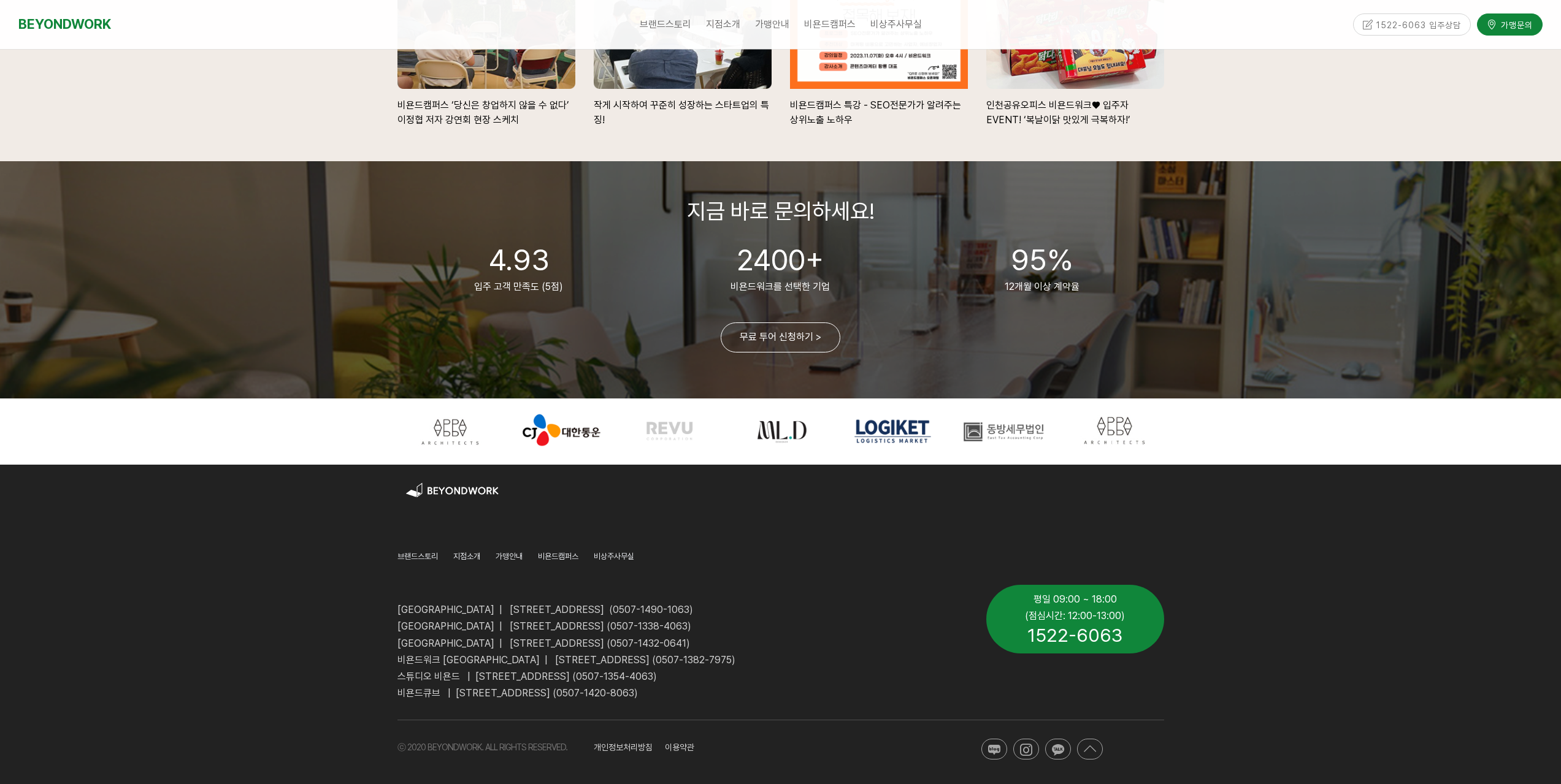
scroll to position [2750, 0]
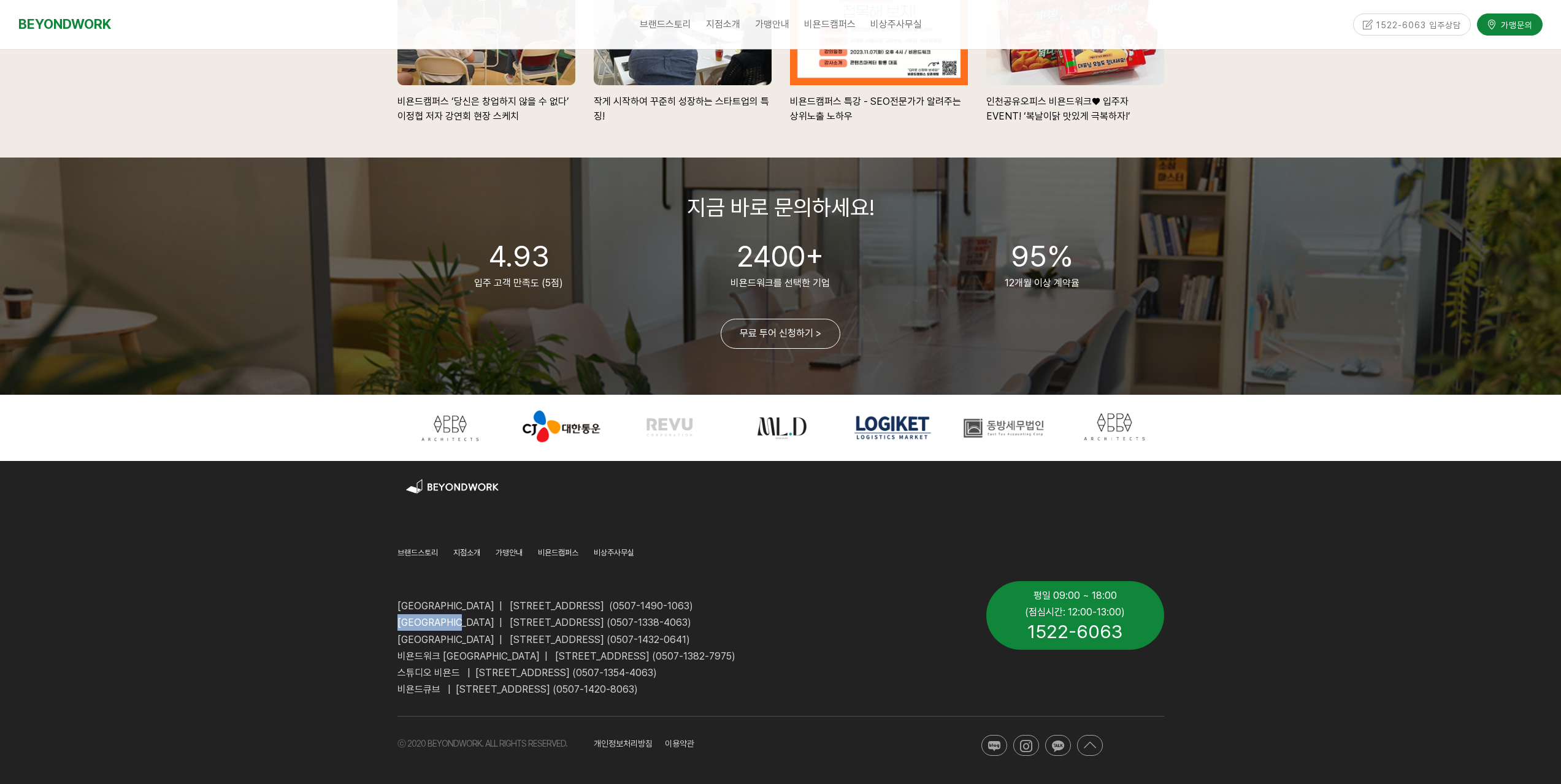
drag, startPoint x: 392, startPoint y: 622, endPoint x: 482, endPoint y: 628, distance: 90.2
click at [482, 628] on div "[GEOGRAPHIC_DATA] | [STREET_ADDRESS] (0507-1490-1063) [GEOGRAPHIC_DATA] | [STRE…" at bounding box center [683, 639] width 589 height 135
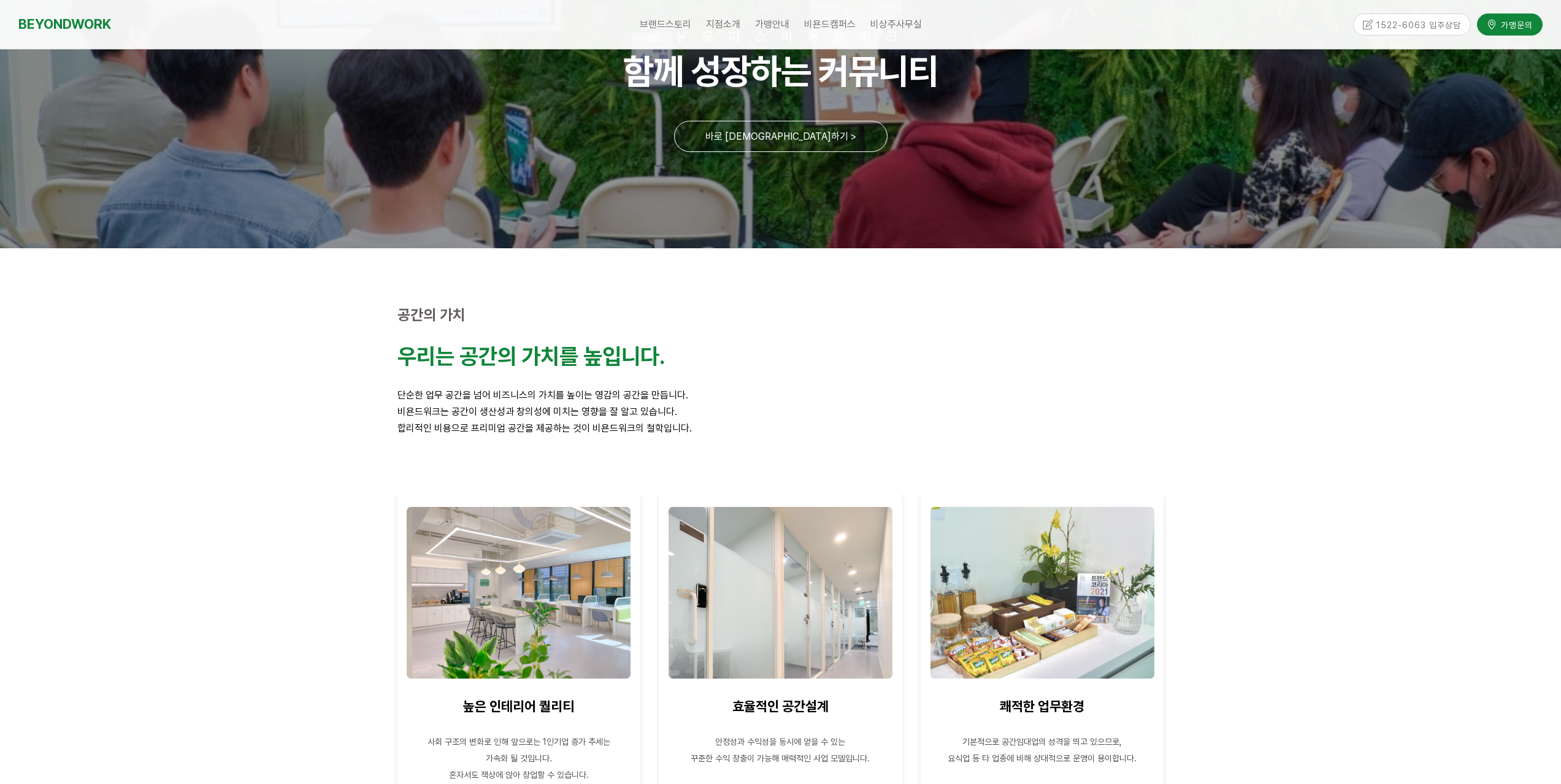
scroll to position [0, 0]
